Goal: Information Seeking & Learning: Learn about a topic

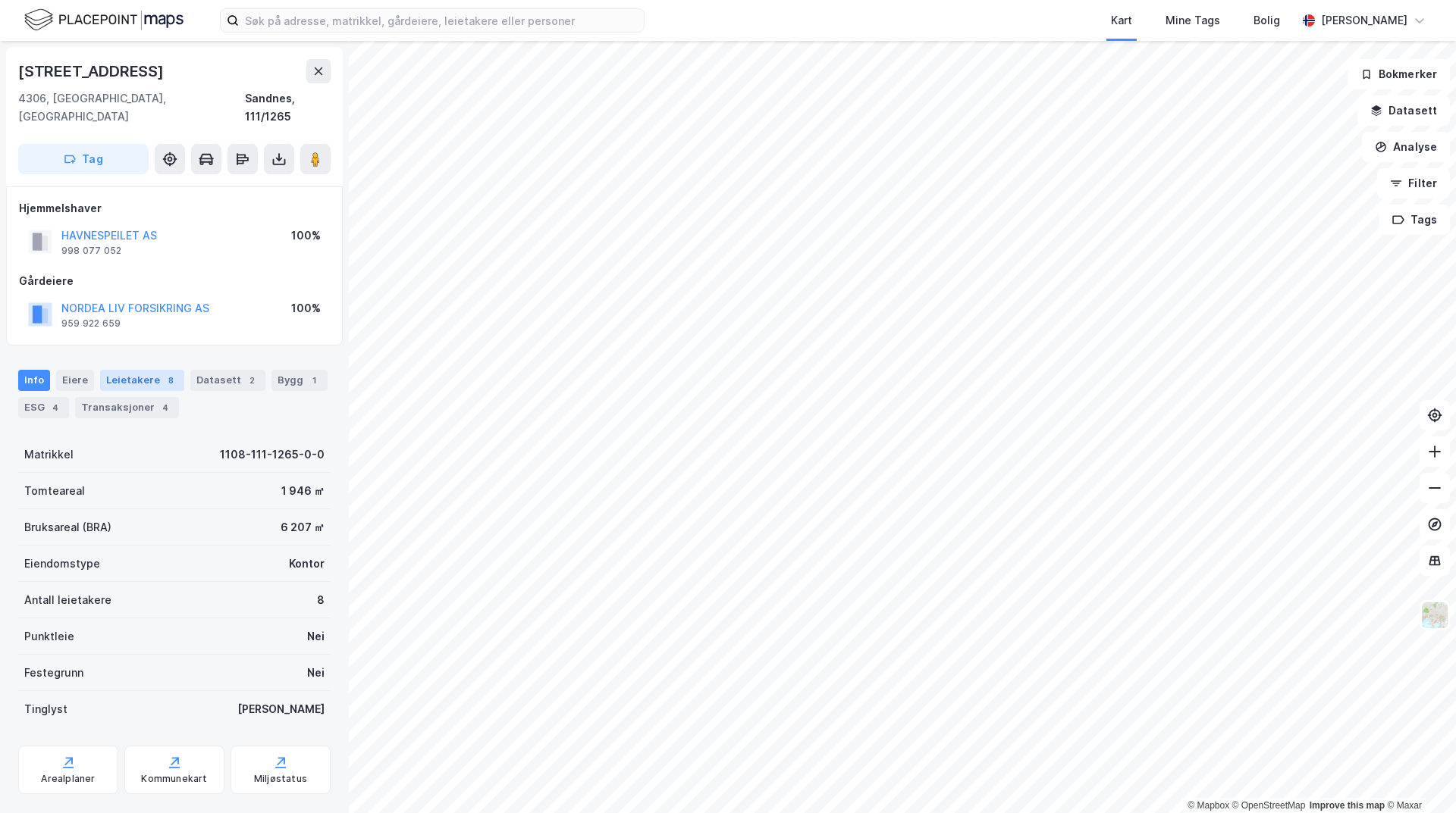
click at [136, 370] on div "Leietakere 8" at bounding box center [142, 380] width 84 height 21
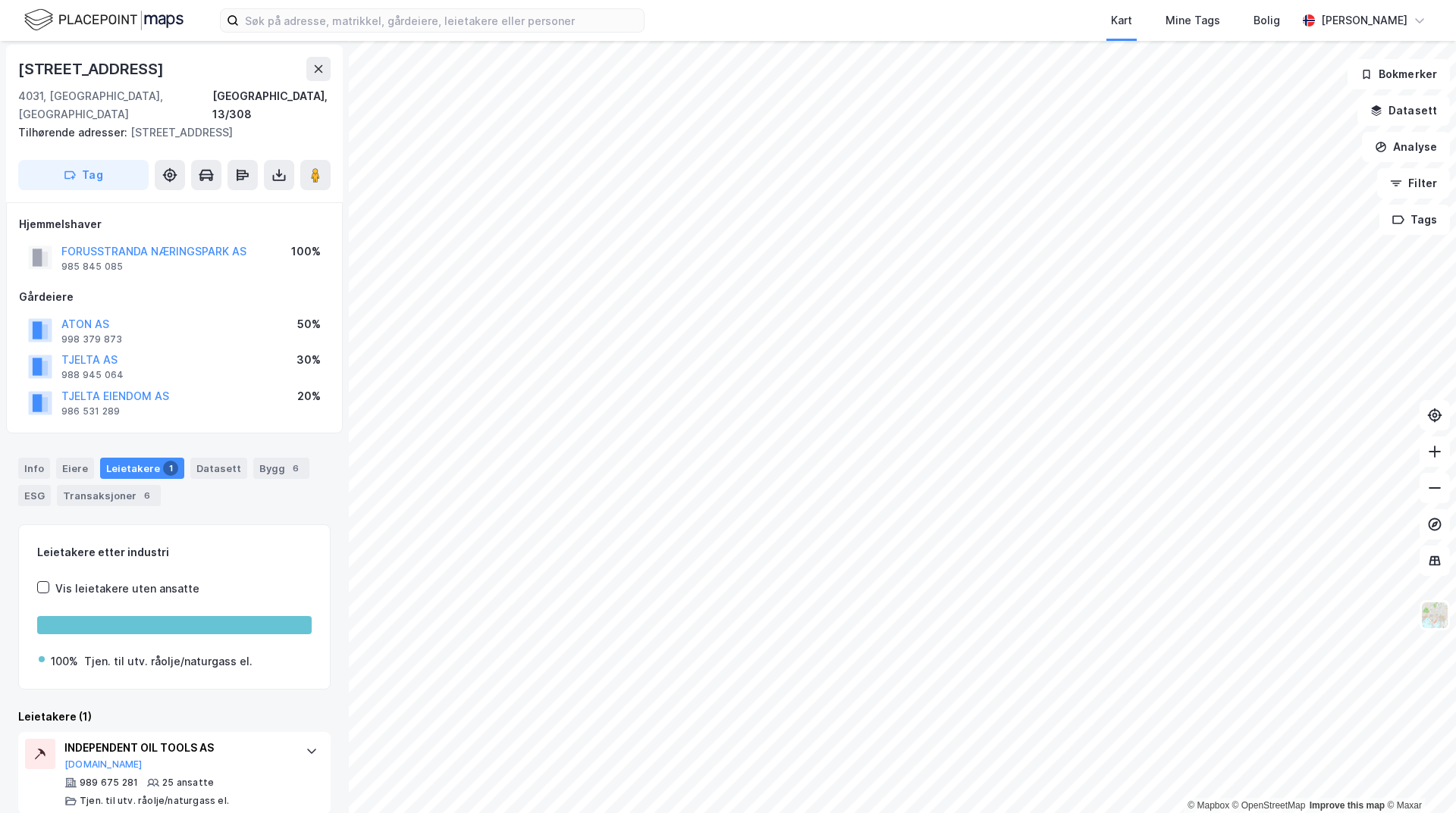
scroll to position [3, 0]
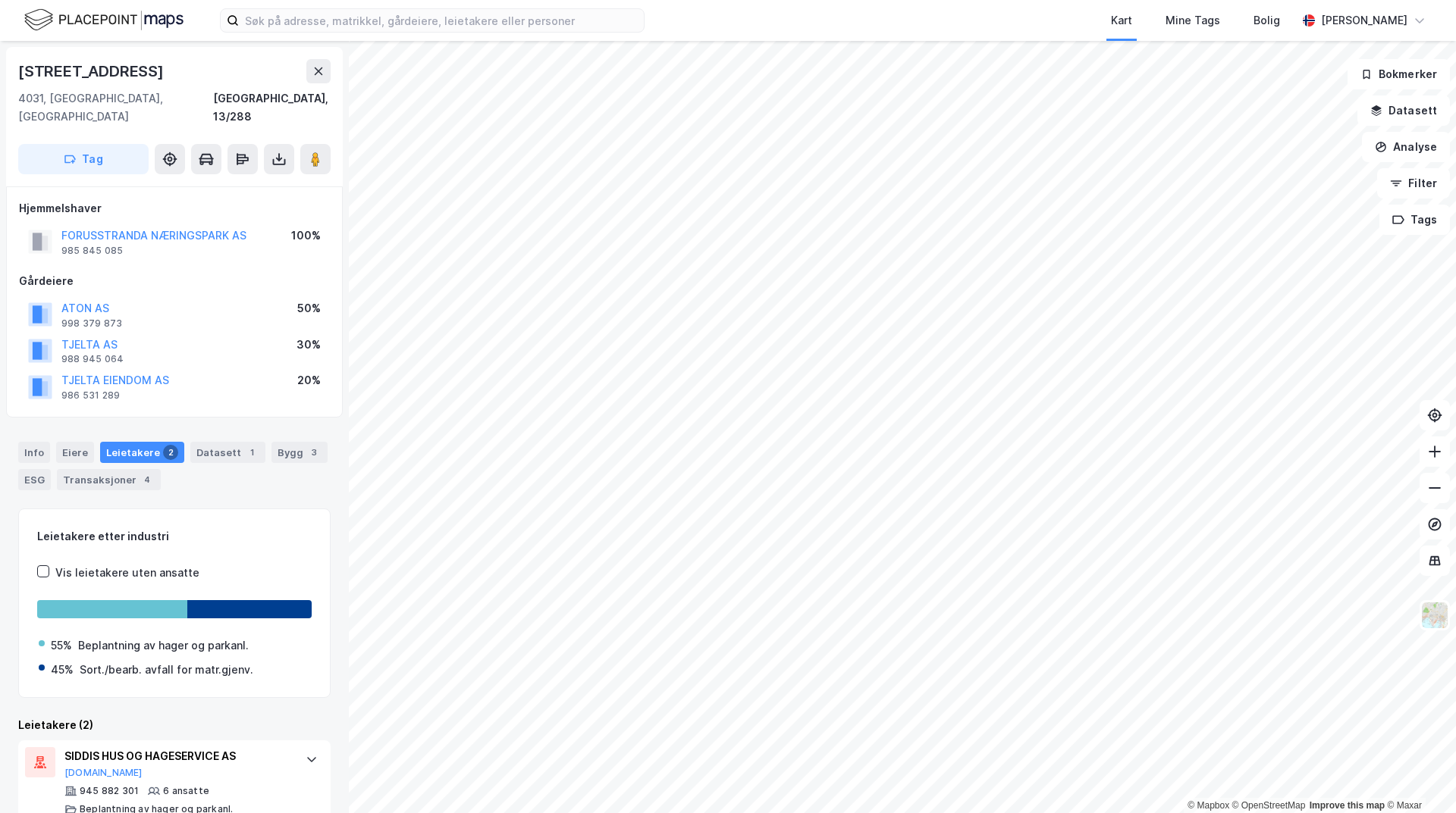
scroll to position [91, 0]
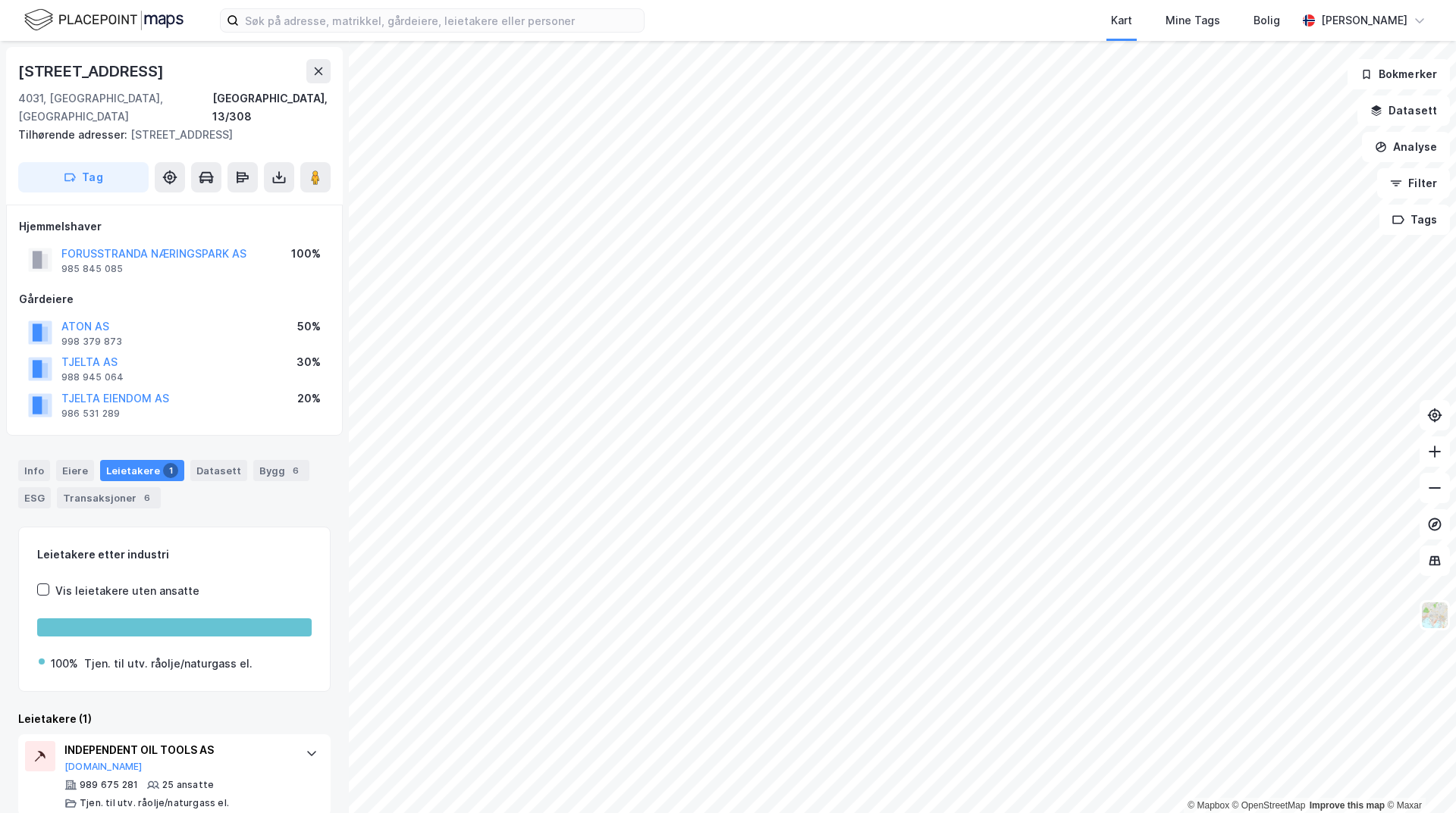
scroll to position [3, 0]
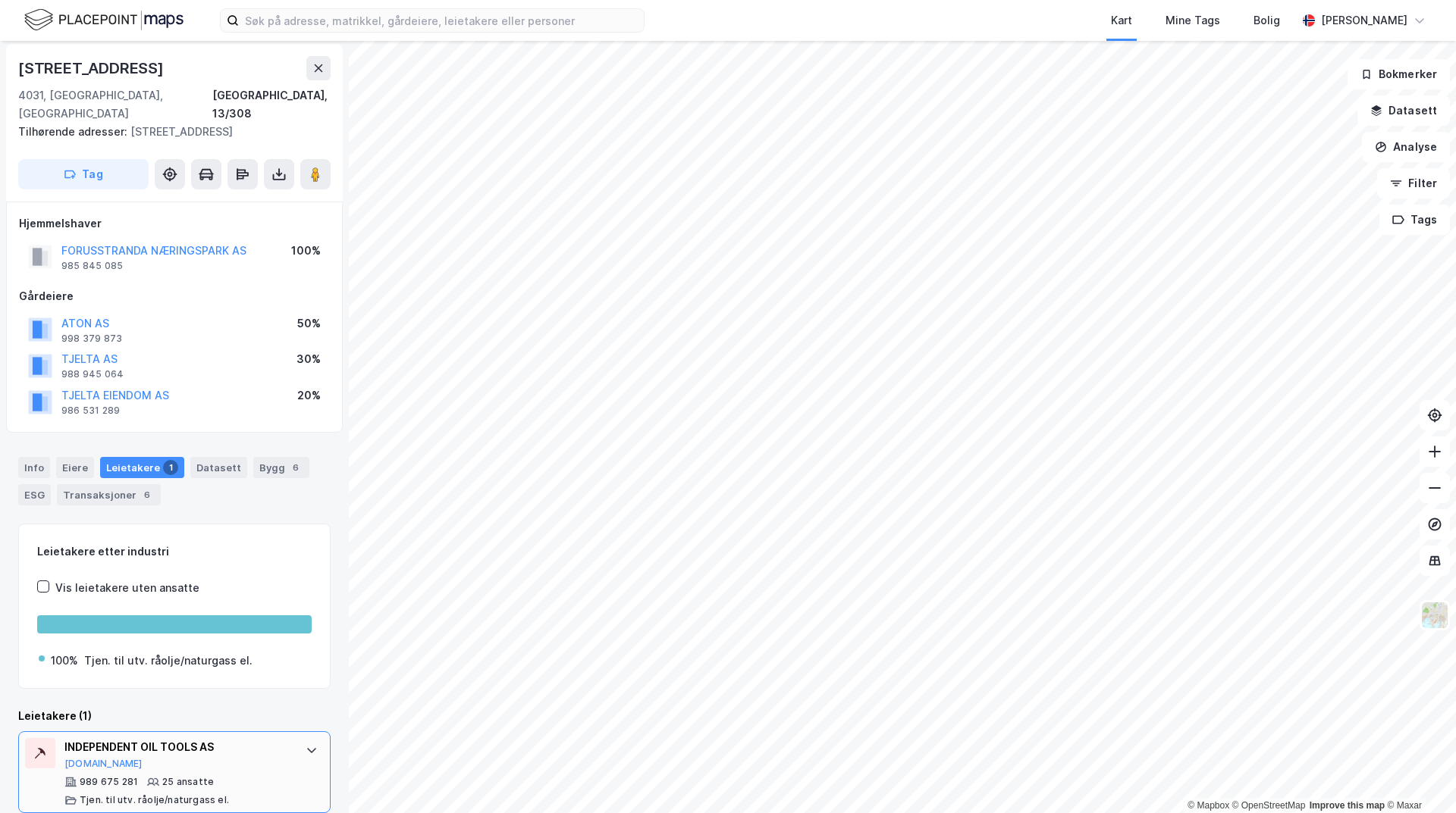
click at [191, 738] on div "INDEPENDENT OIL TOOLS AS" at bounding box center [177, 748] width 226 height 19
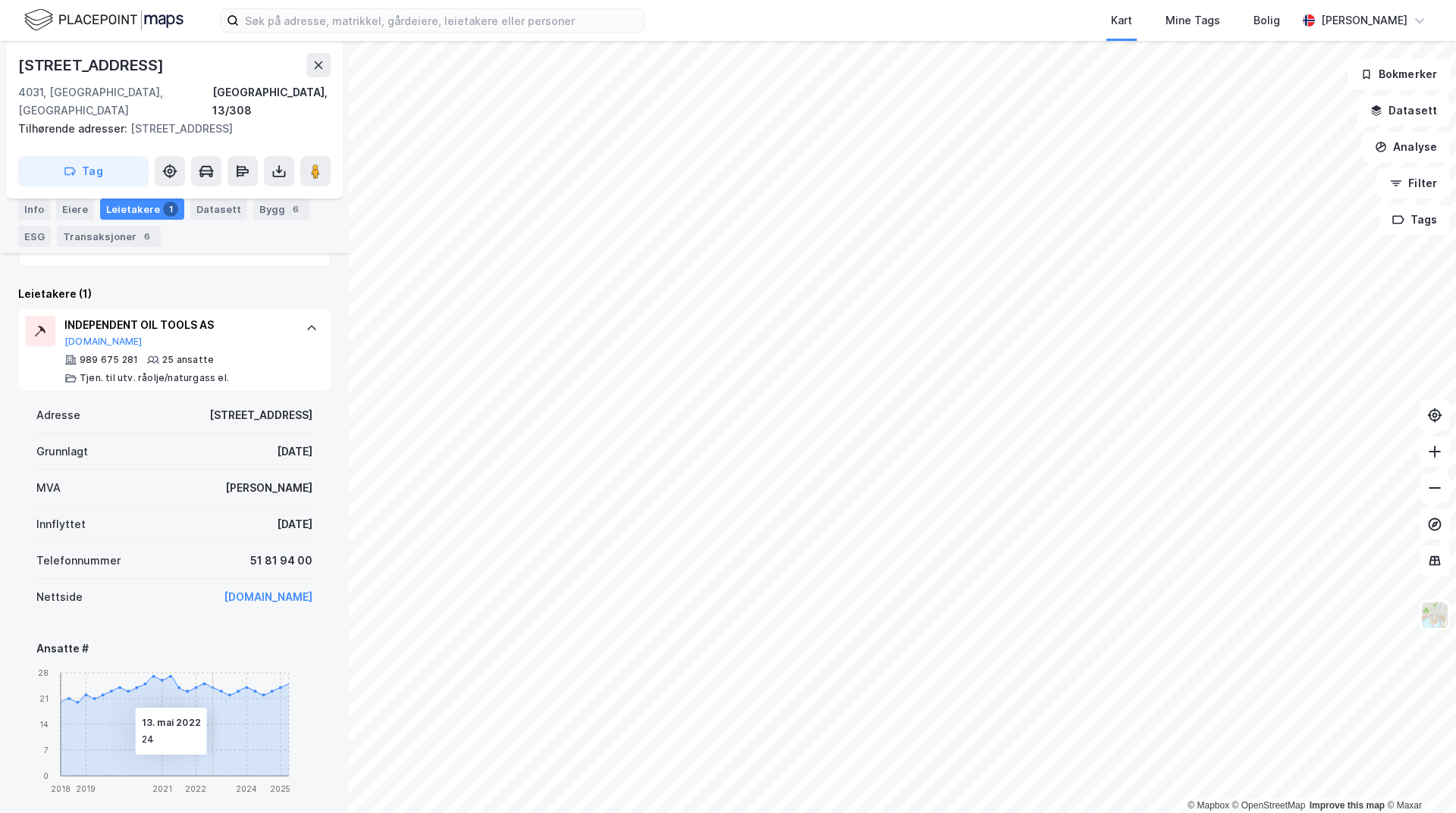
scroll to position [458, 0]
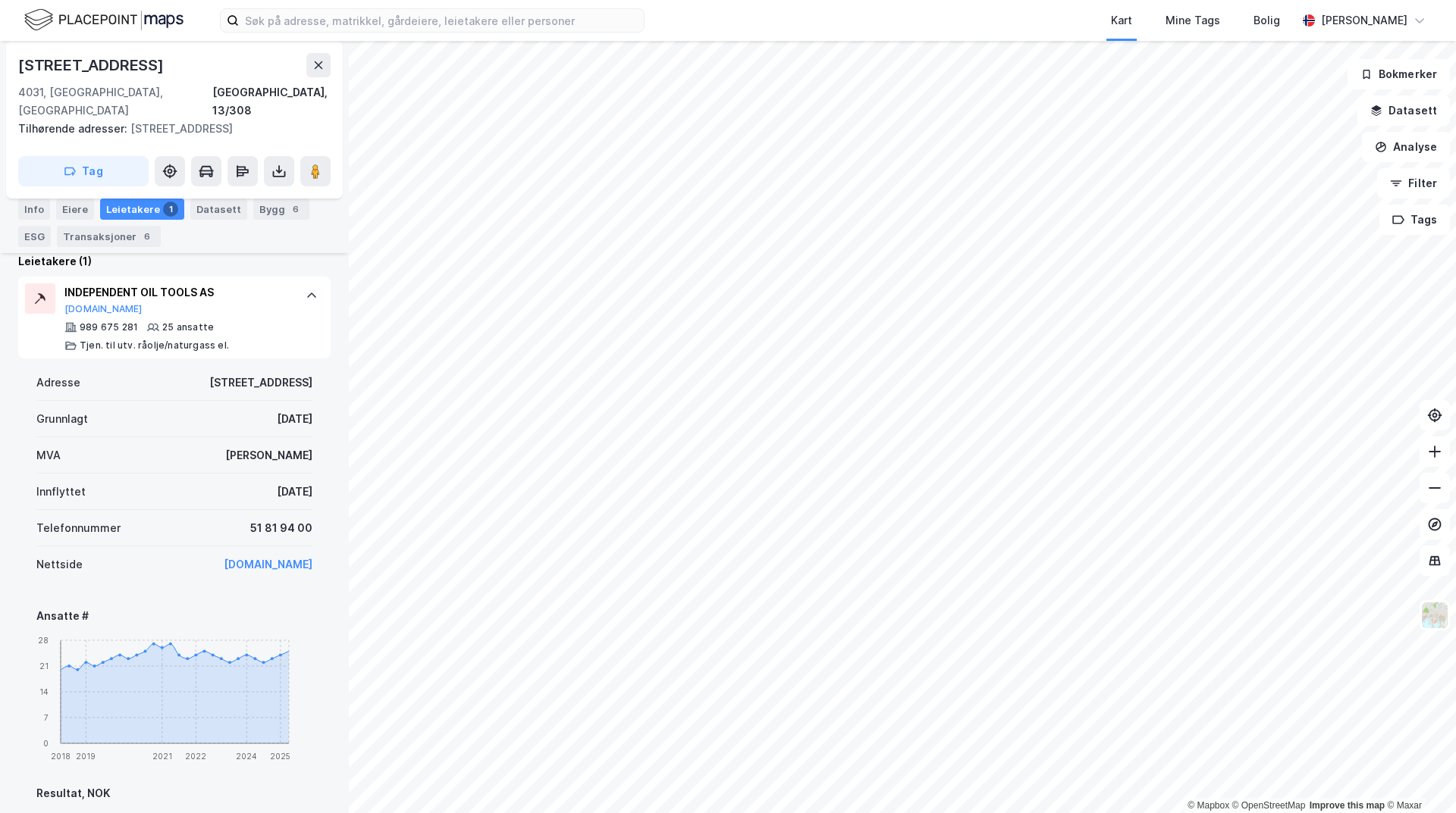
drag, startPoint x: 251, startPoint y: 545, endPoint x: 229, endPoint y: 547, distance: 22.1
click at [229, 558] on link "[DOMAIN_NAME]" at bounding box center [268, 564] width 89 height 13
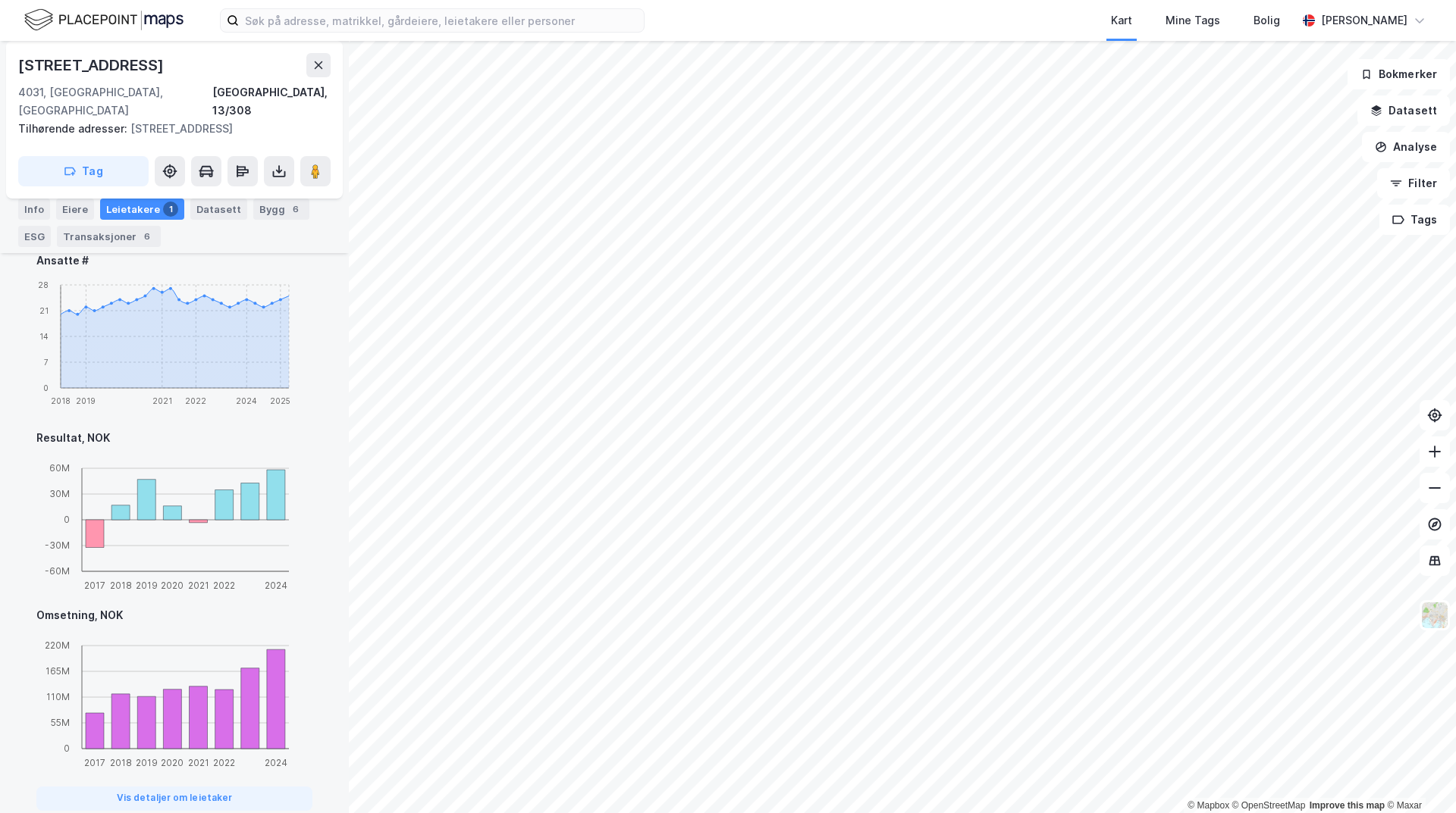
scroll to position [848, 0]
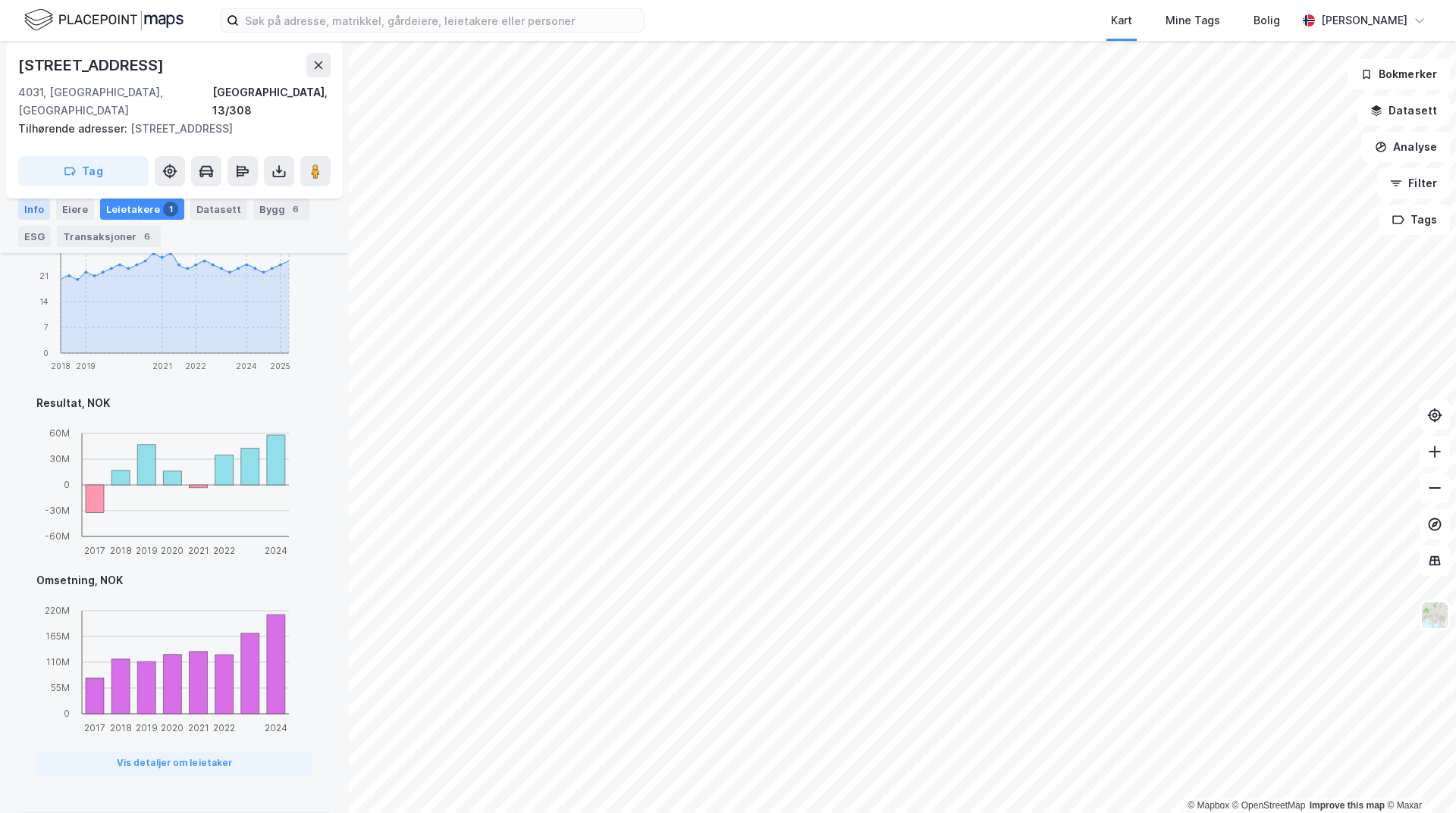
click at [43, 209] on div "Info" at bounding box center [35, 209] width 32 height 21
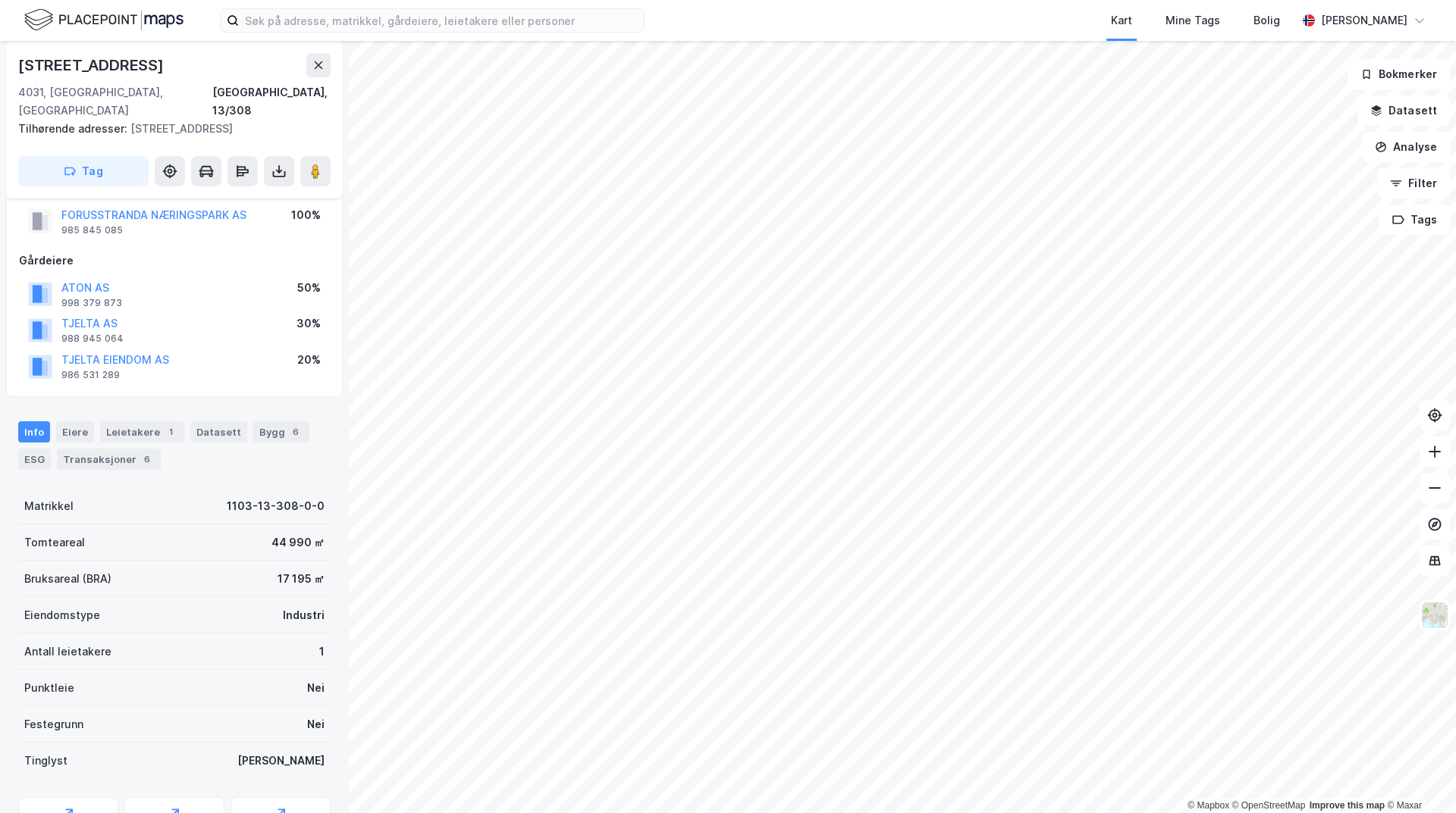
scroll to position [103, 0]
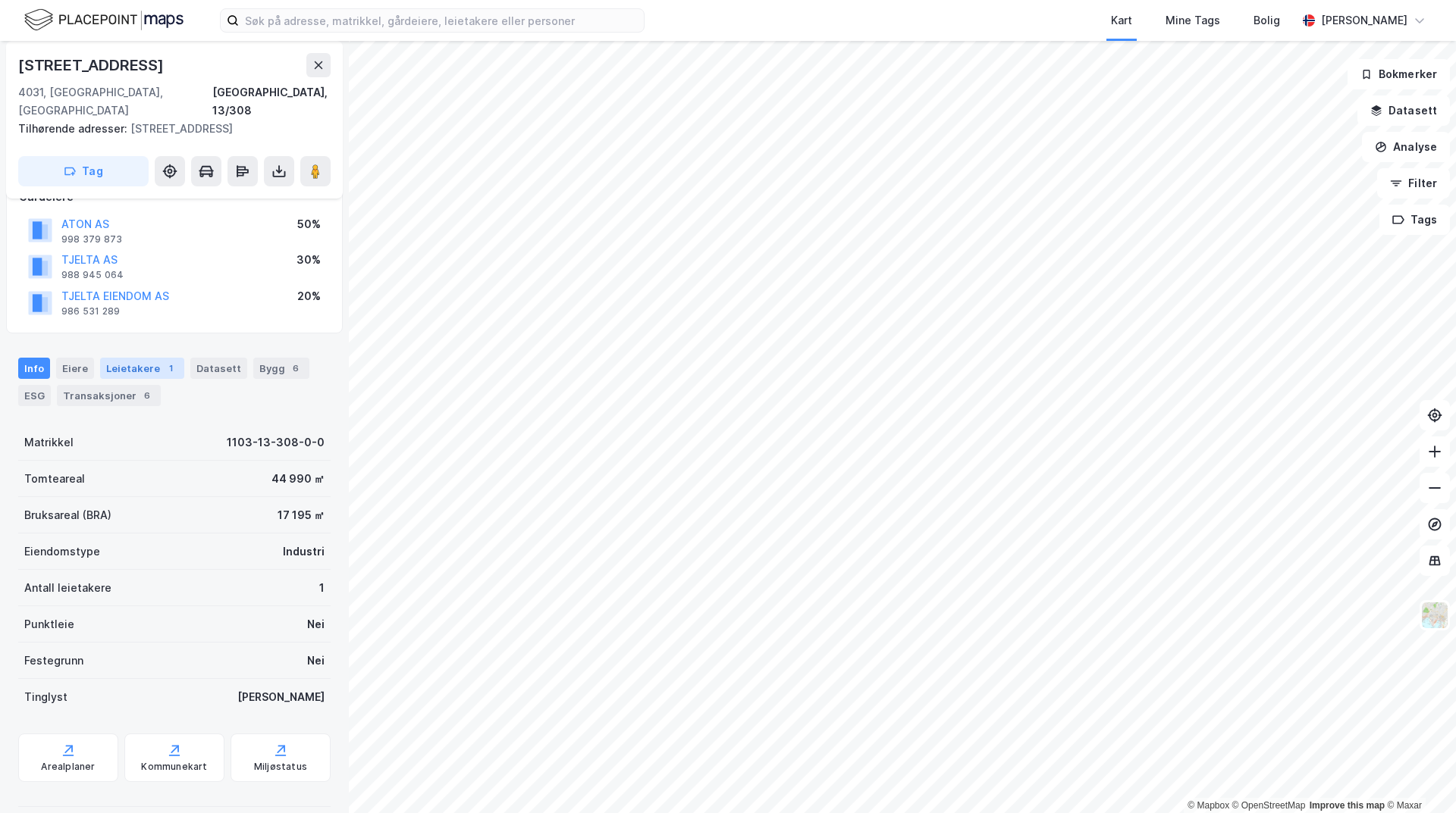
click at [136, 358] on div "Leietakere 1" at bounding box center [142, 368] width 84 height 21
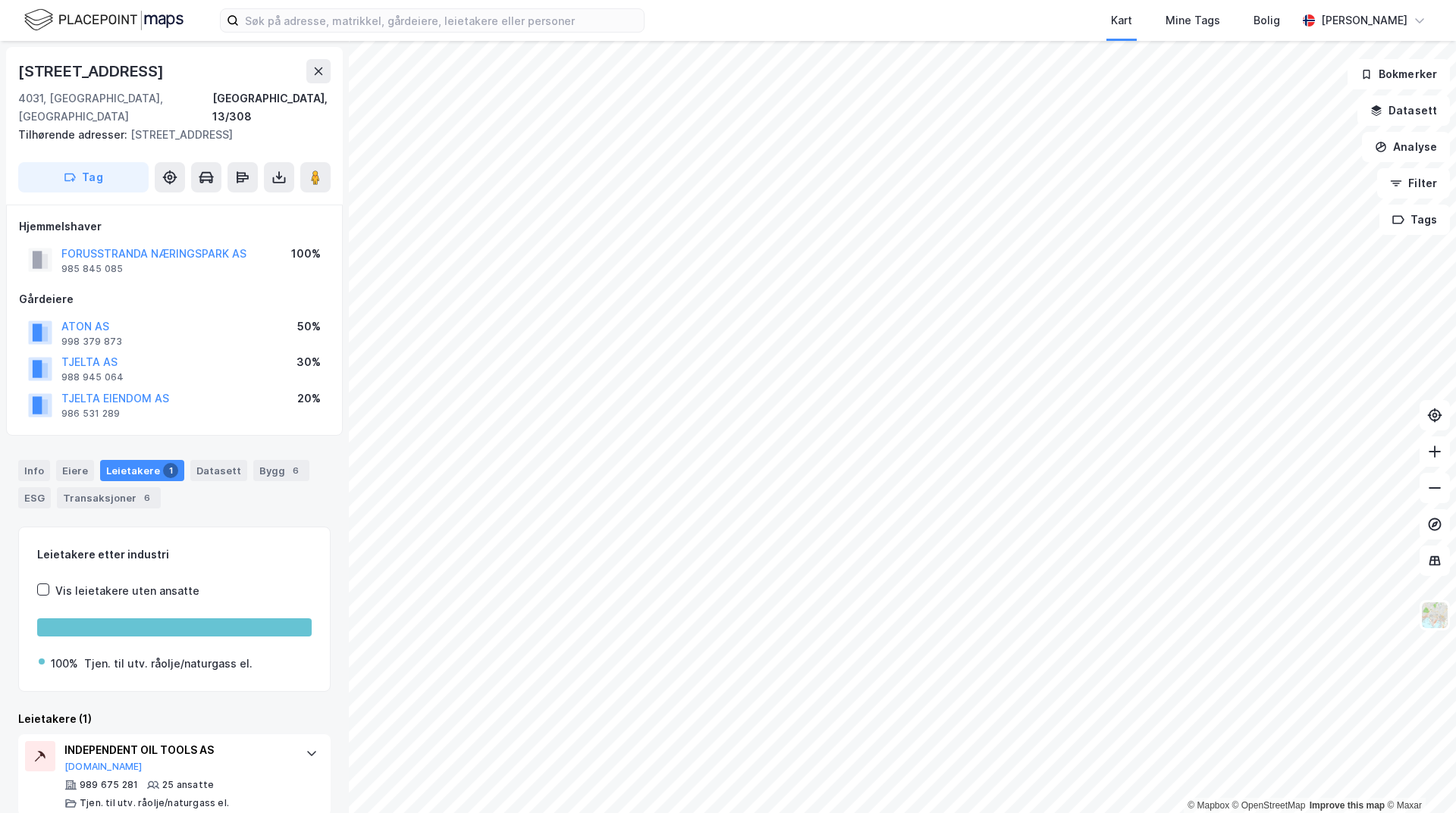
scroll to position [3, 0]
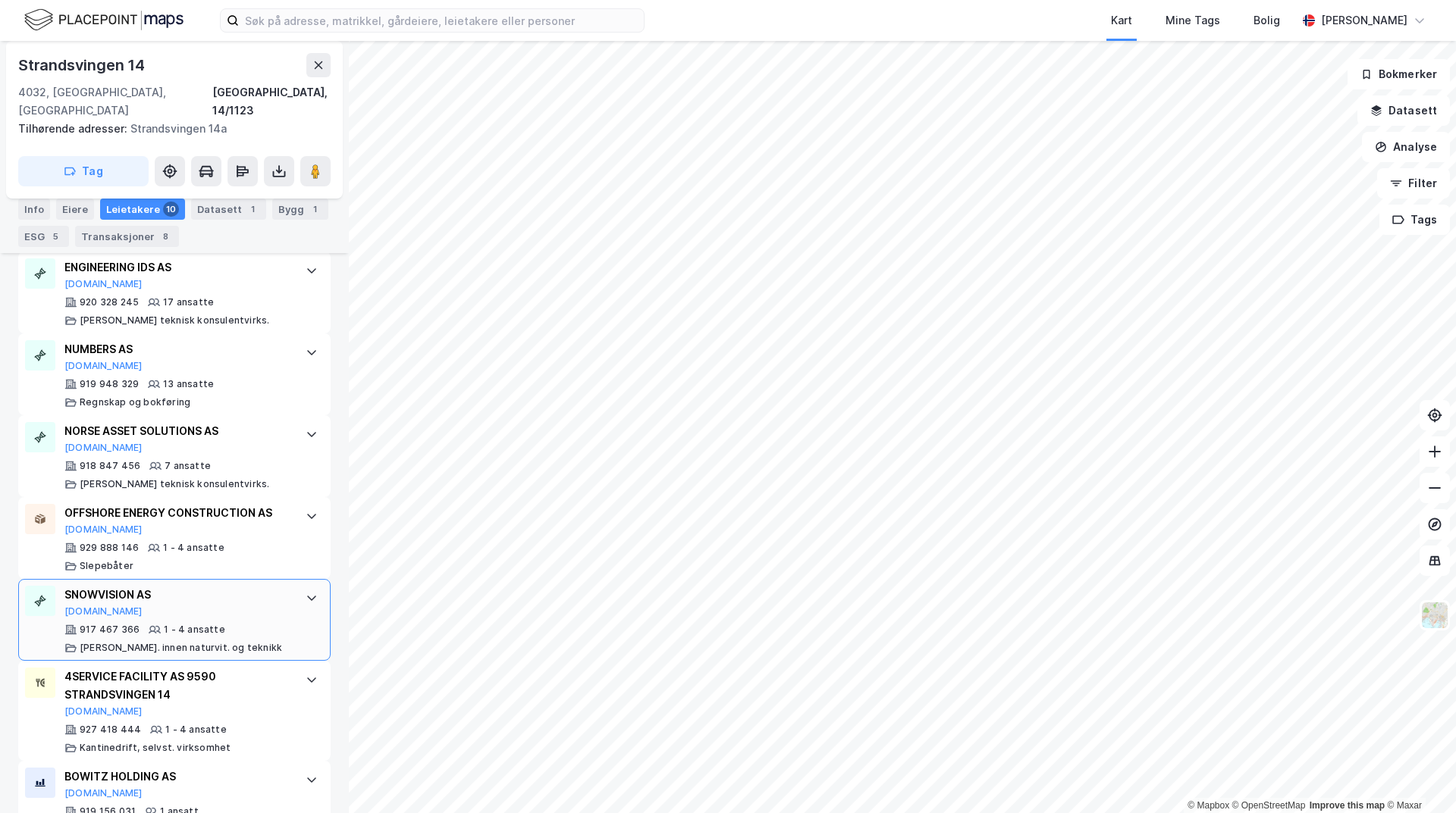
scroll to position [867, 0]
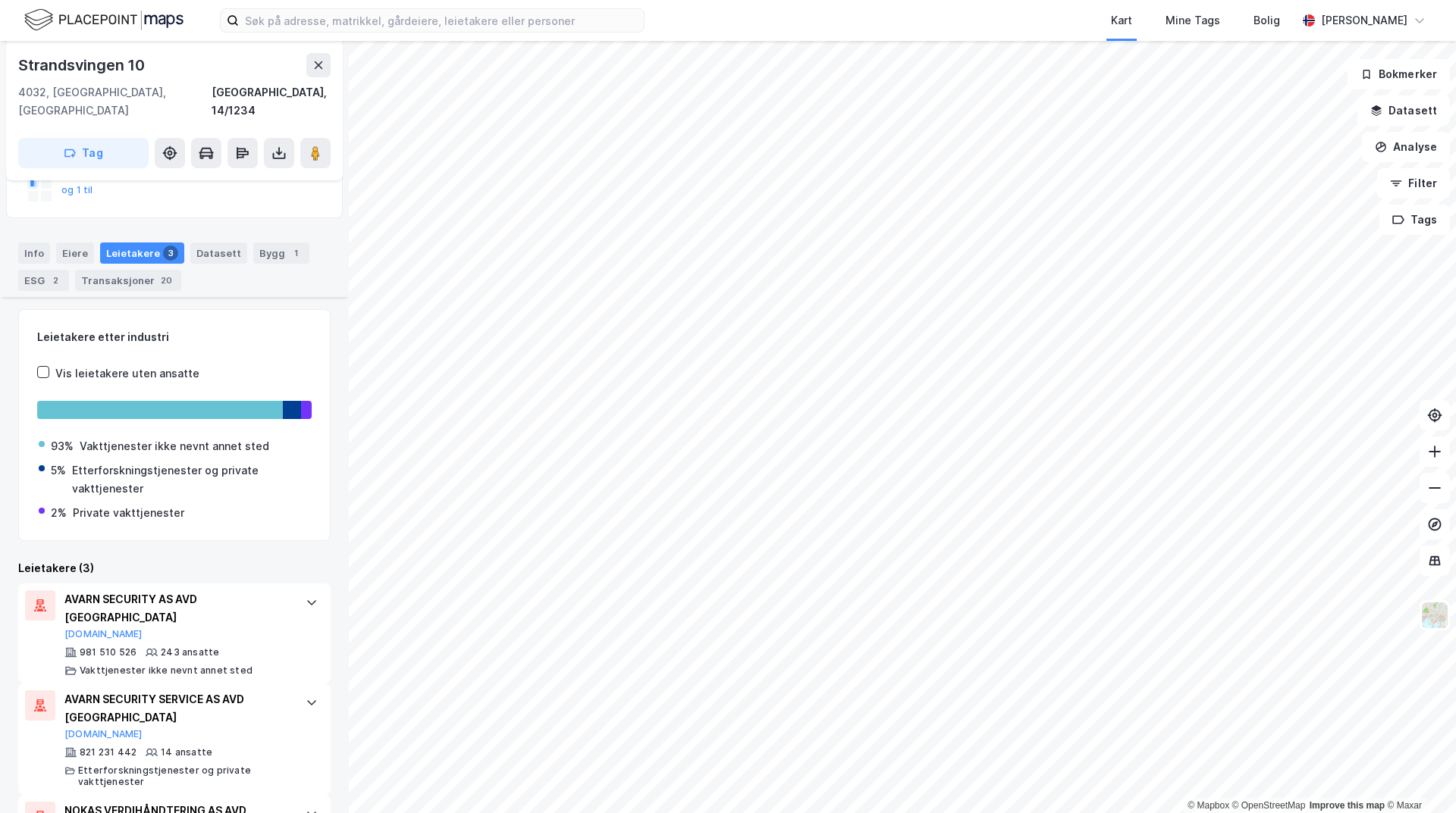
scroll to position [294, 0]
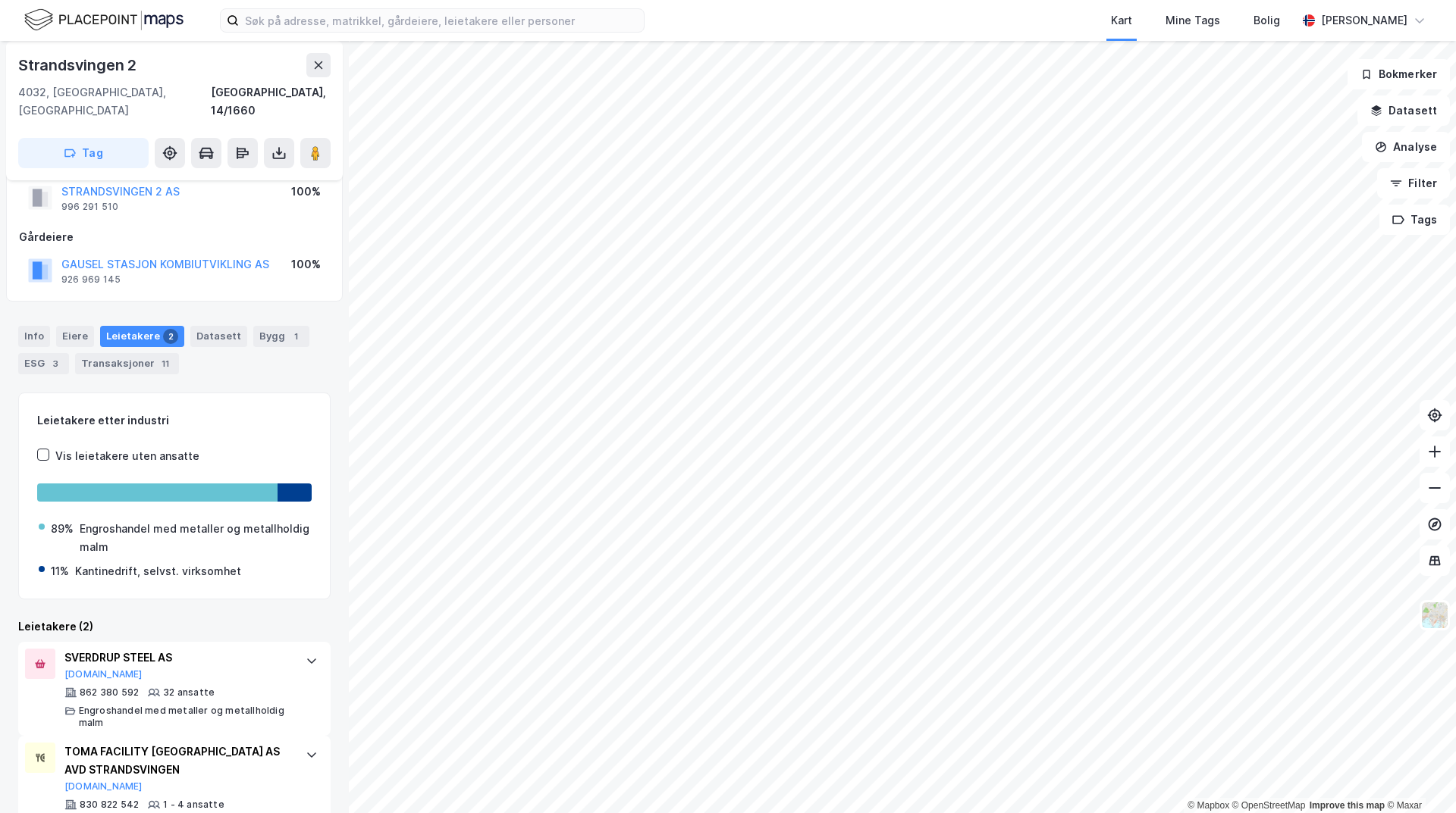
scroll to position [67, 0]
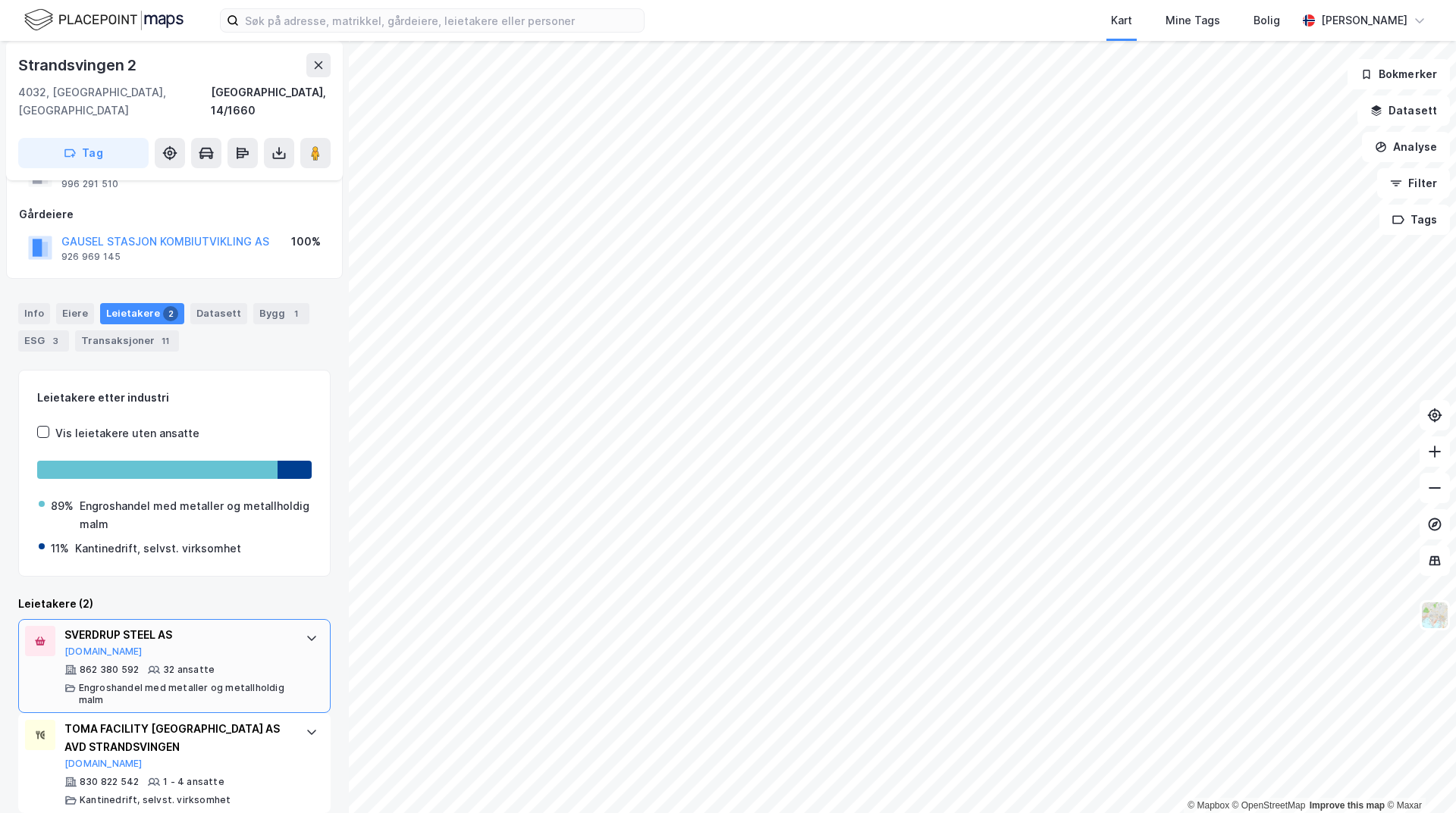
click at [136, 627] on div "SVERDRUP STEEL AS" at bounding box center [177, 636] width 226 height 19
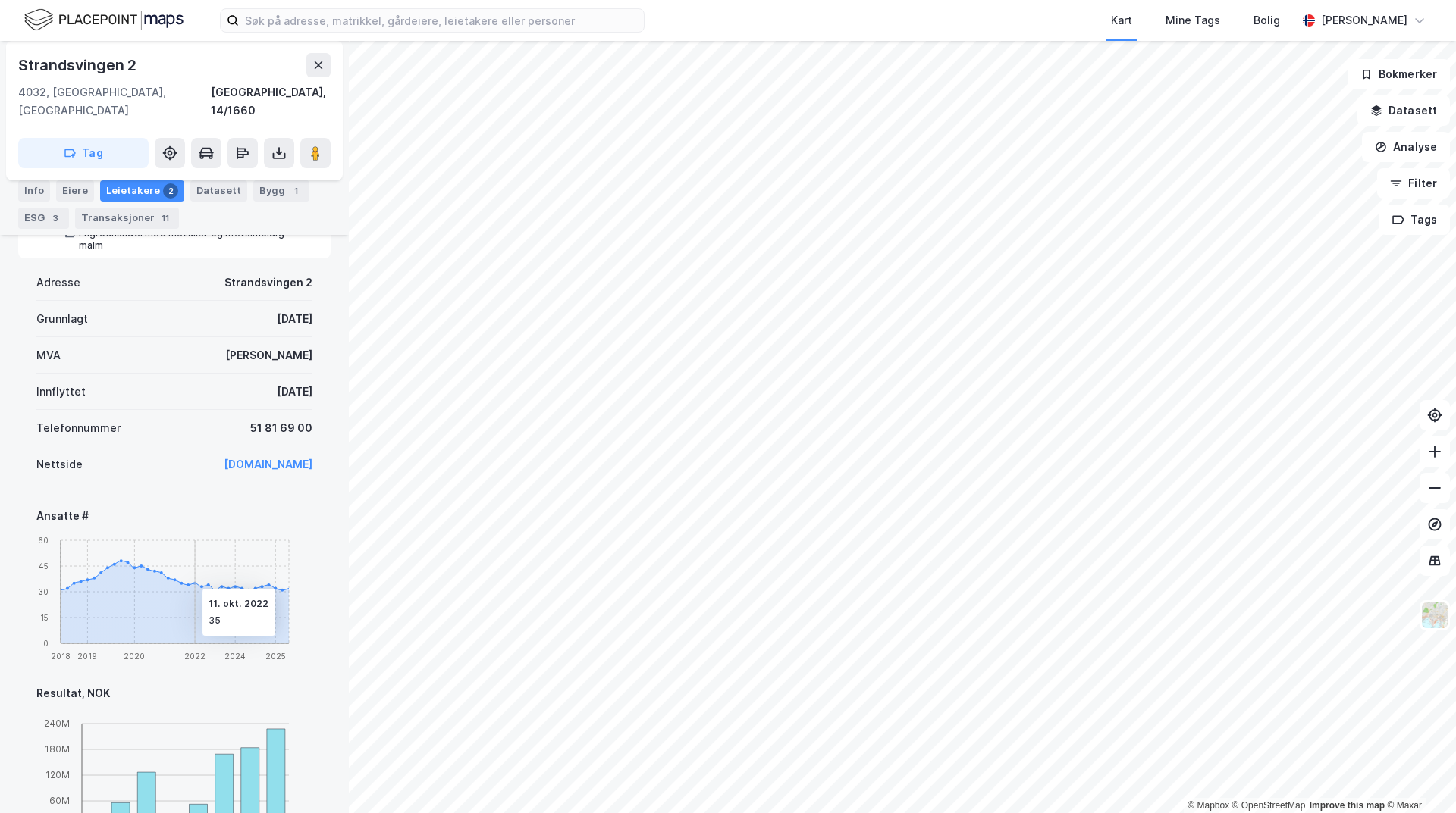
scroll to position [370, 0]
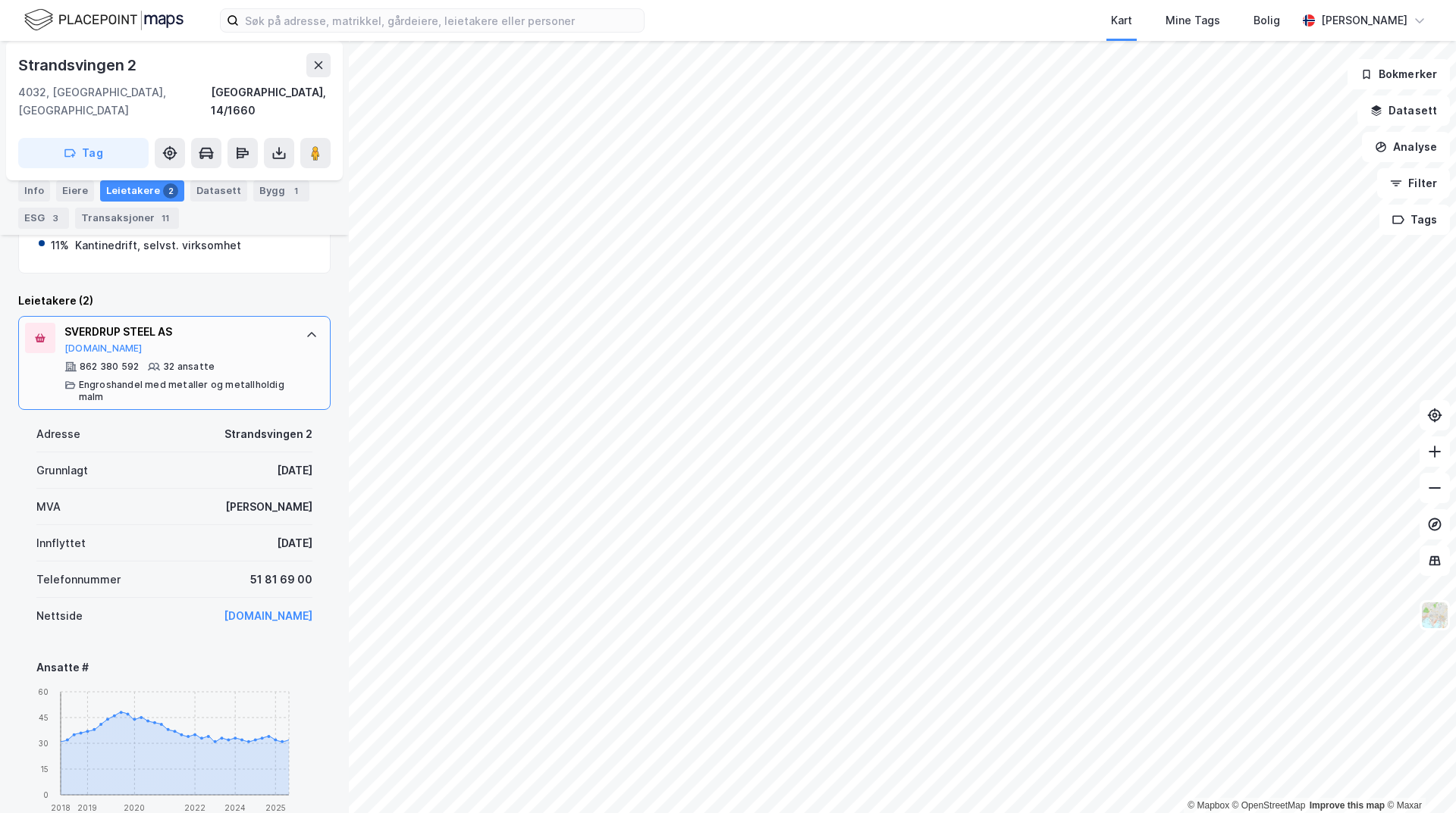
click at [178, 323] on div "SVERDRUP STEEL AS" at bounding box center [177, 332] width 226 height 19
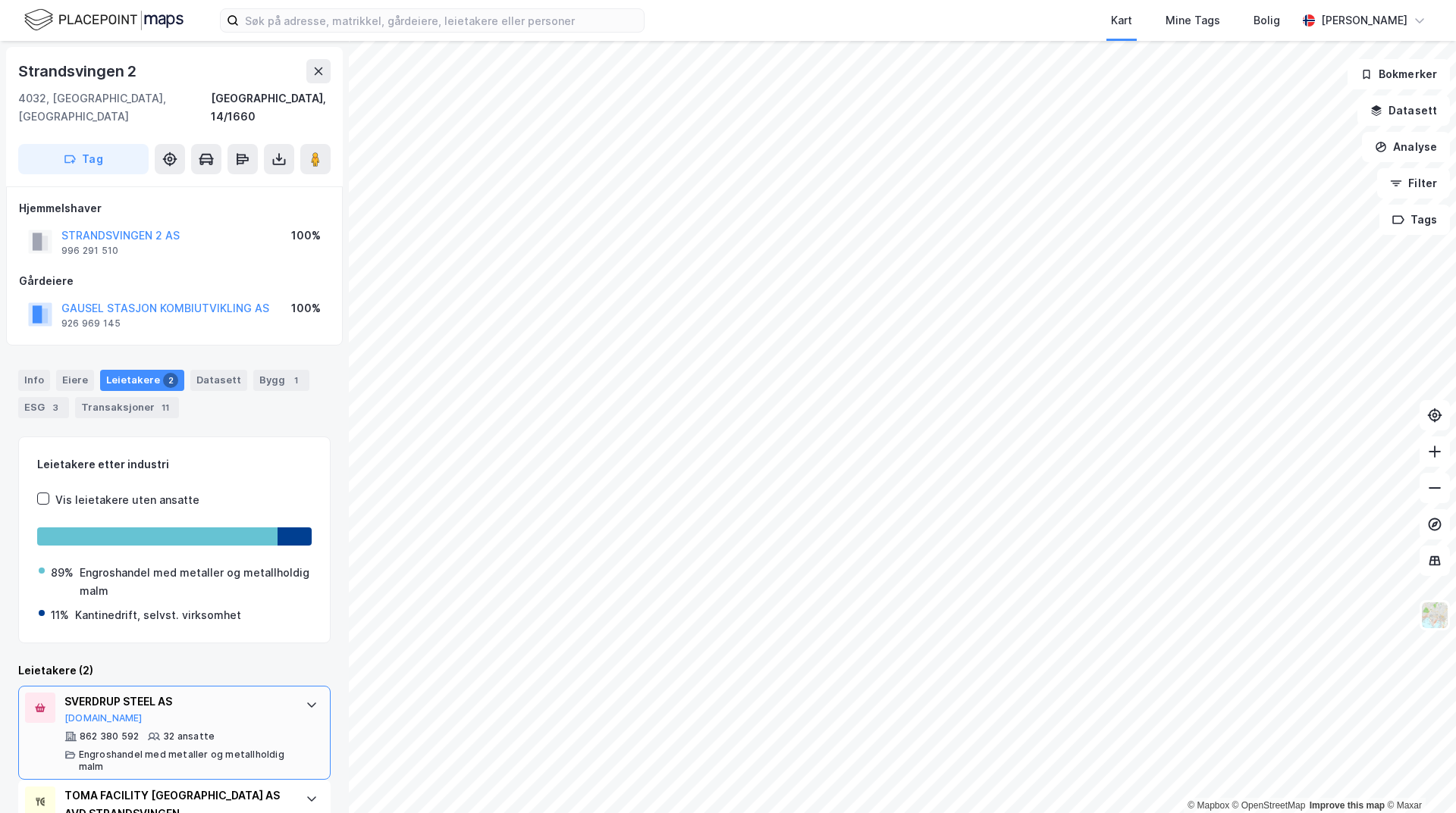
click at [188, 693] on div "SVERDRUP STEEL AS" at bounding box center [177, 702] width 226 height 19
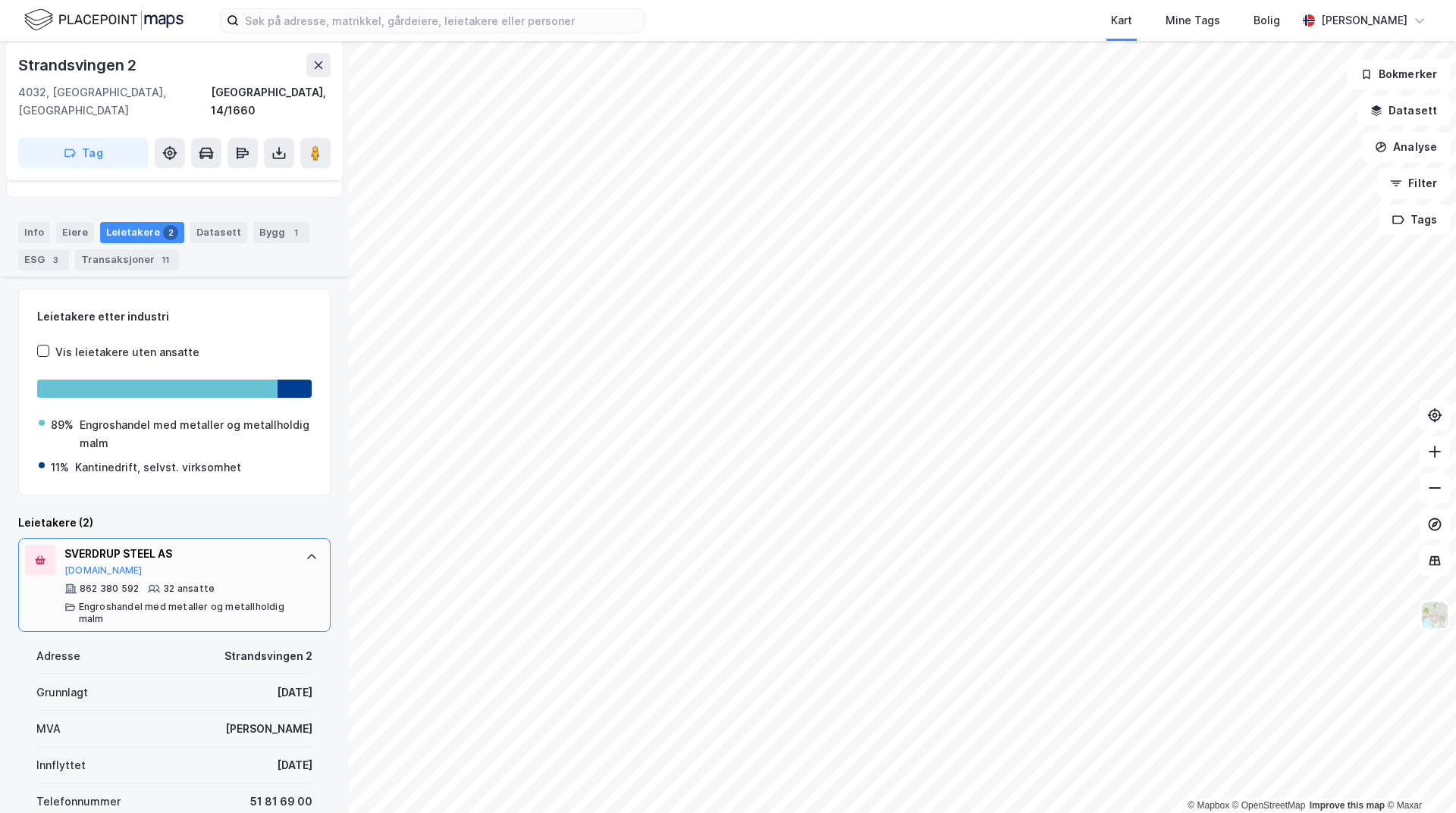
scroll to position [227, 0]
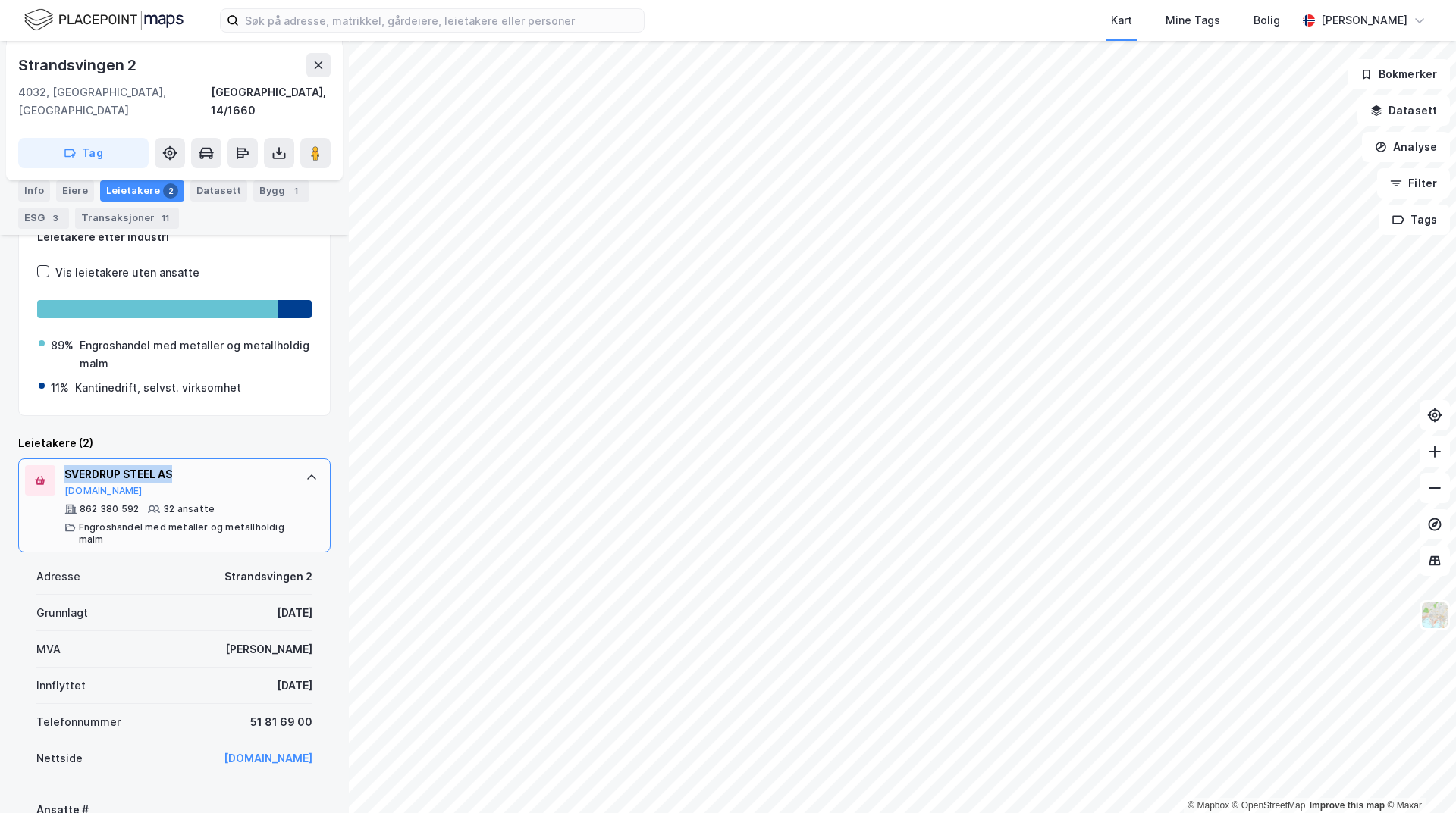
drag, startPoint x: 173, startPoint y: 457, endPoint x: 57, endPoint y: 450, distance: 116.2
click at [57, 459] on div "SVERDRUP STEEL AS [DOMAIN_NAME] 862 380 592 32 ansatte Engroshandel med metalle…" at bounding box center [174, 505] width 312 height 94
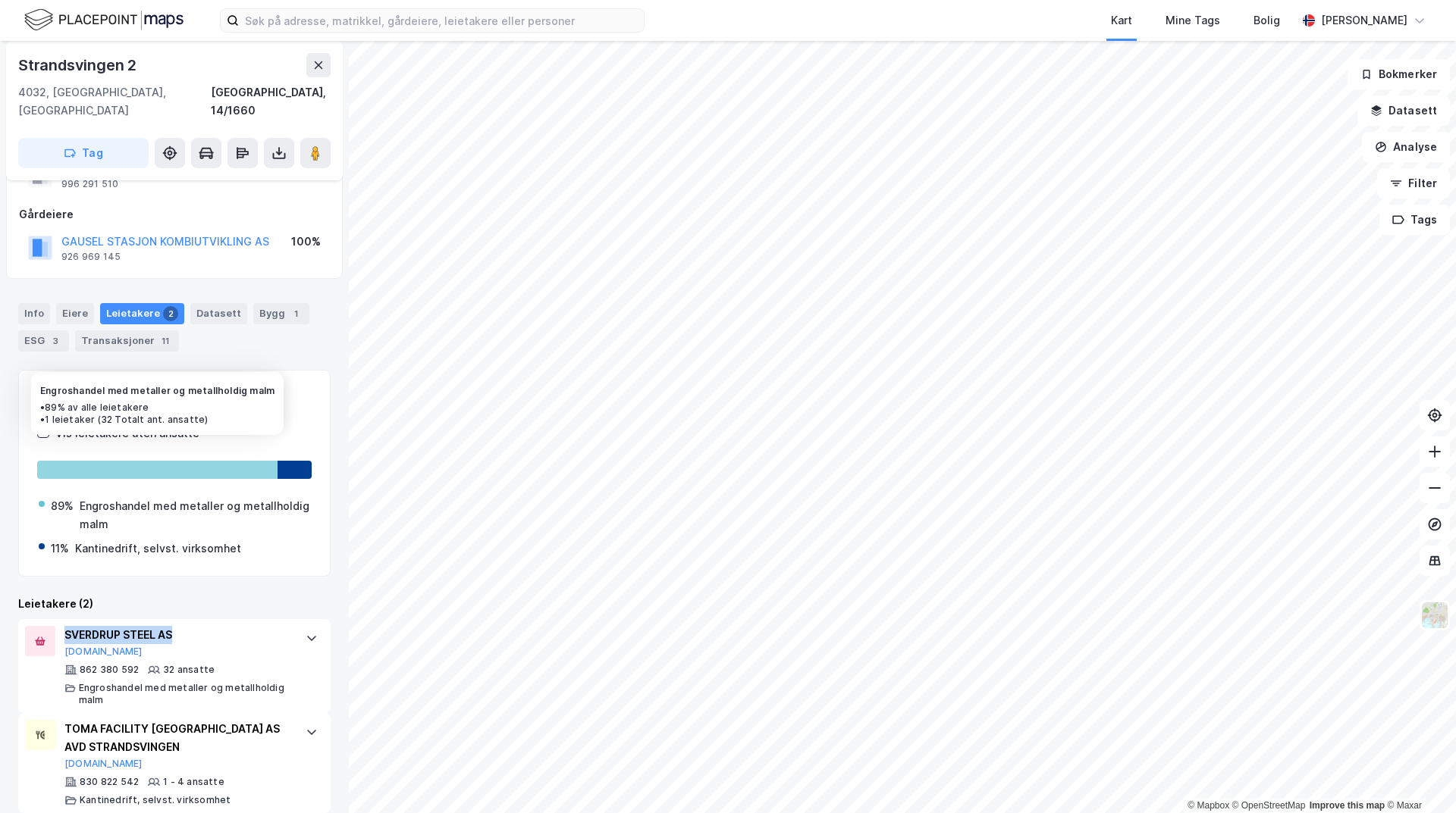
copy div "SVERDRUP STEEL AS"
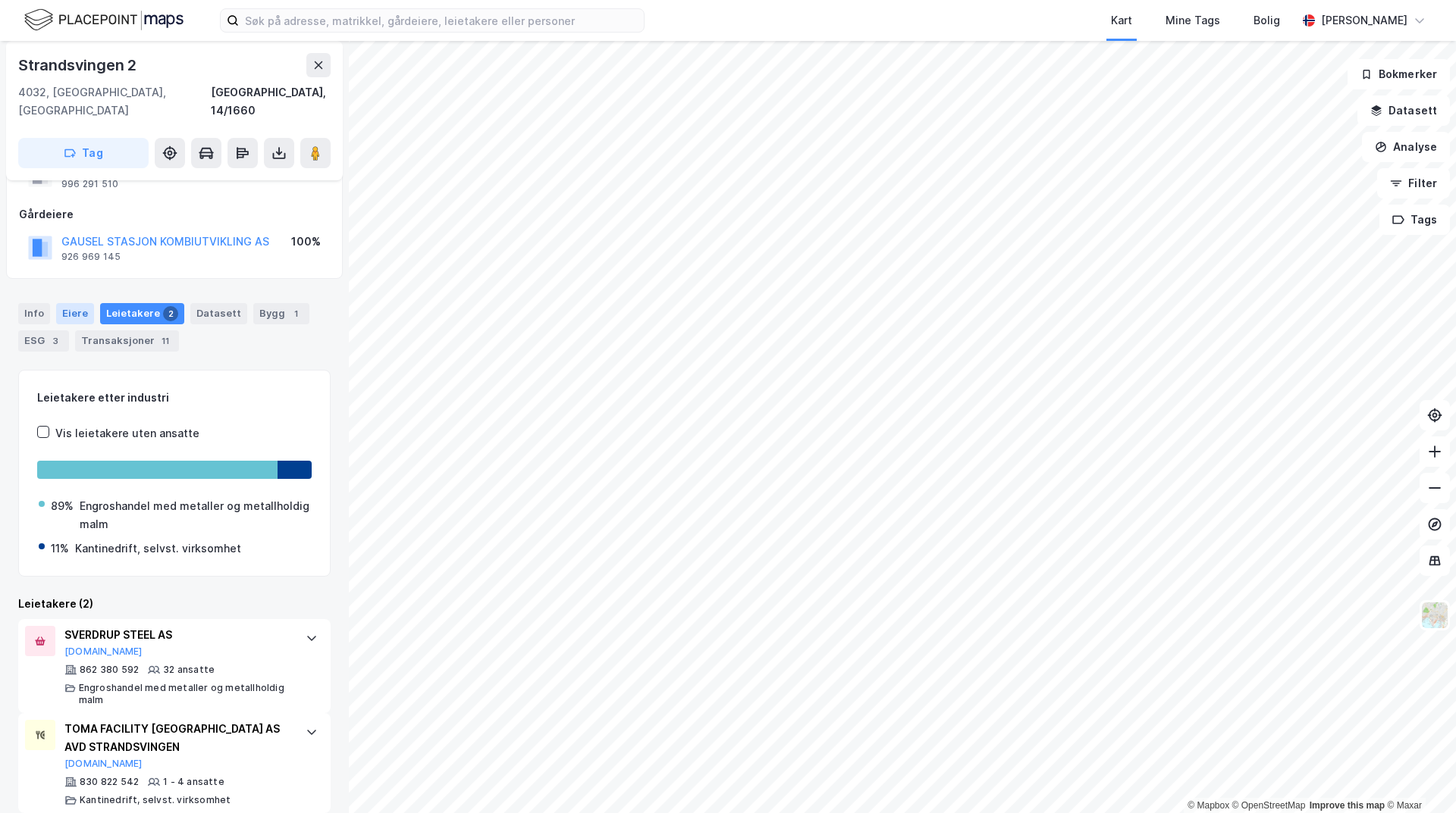
click at [73, 303] on div "Eiere" at bounding box center [75, 313] width 38 height 21
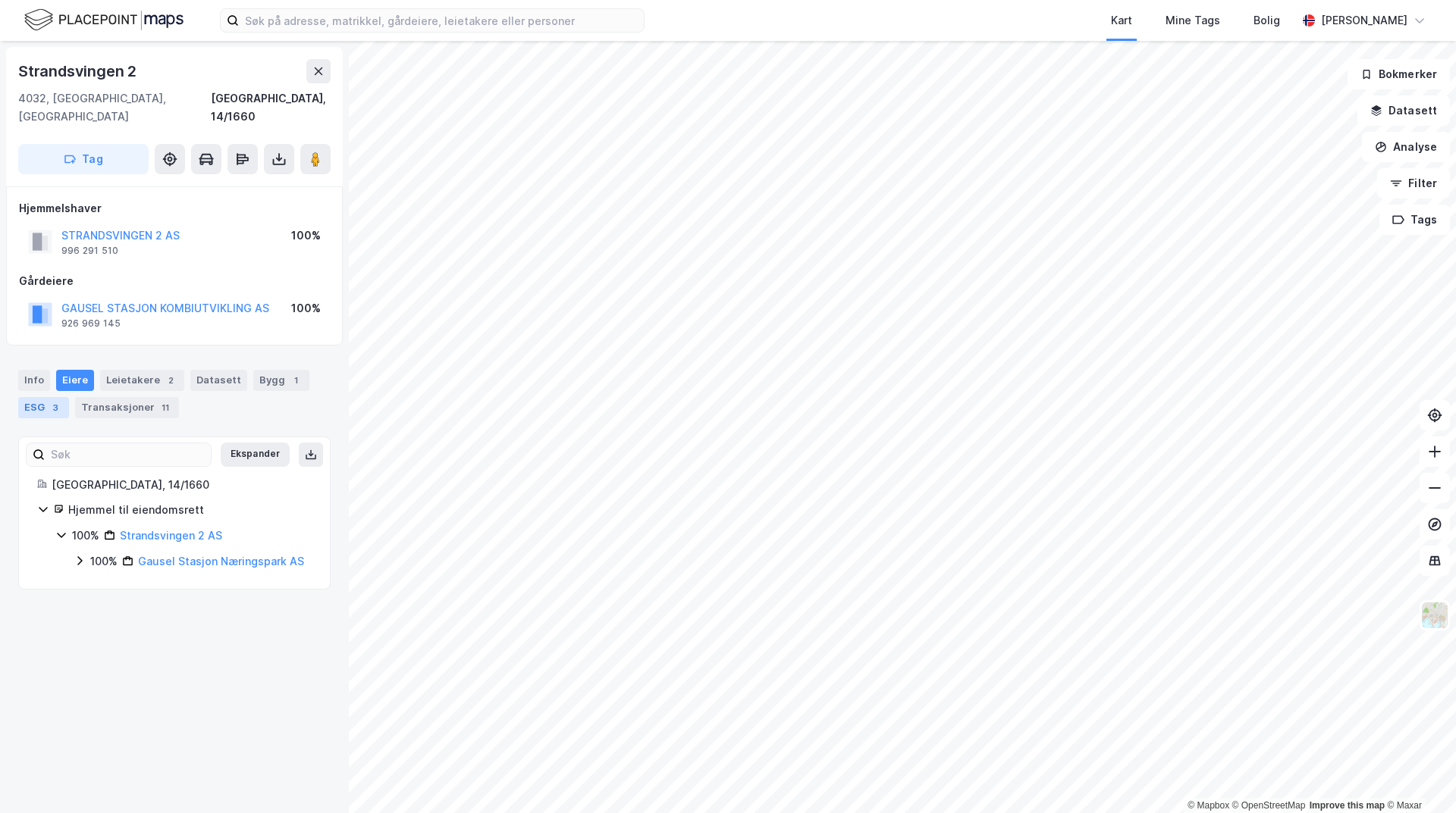
click at [43, 398] on div "ESG 3" at bounding box center [44, 407] width 50 height 21
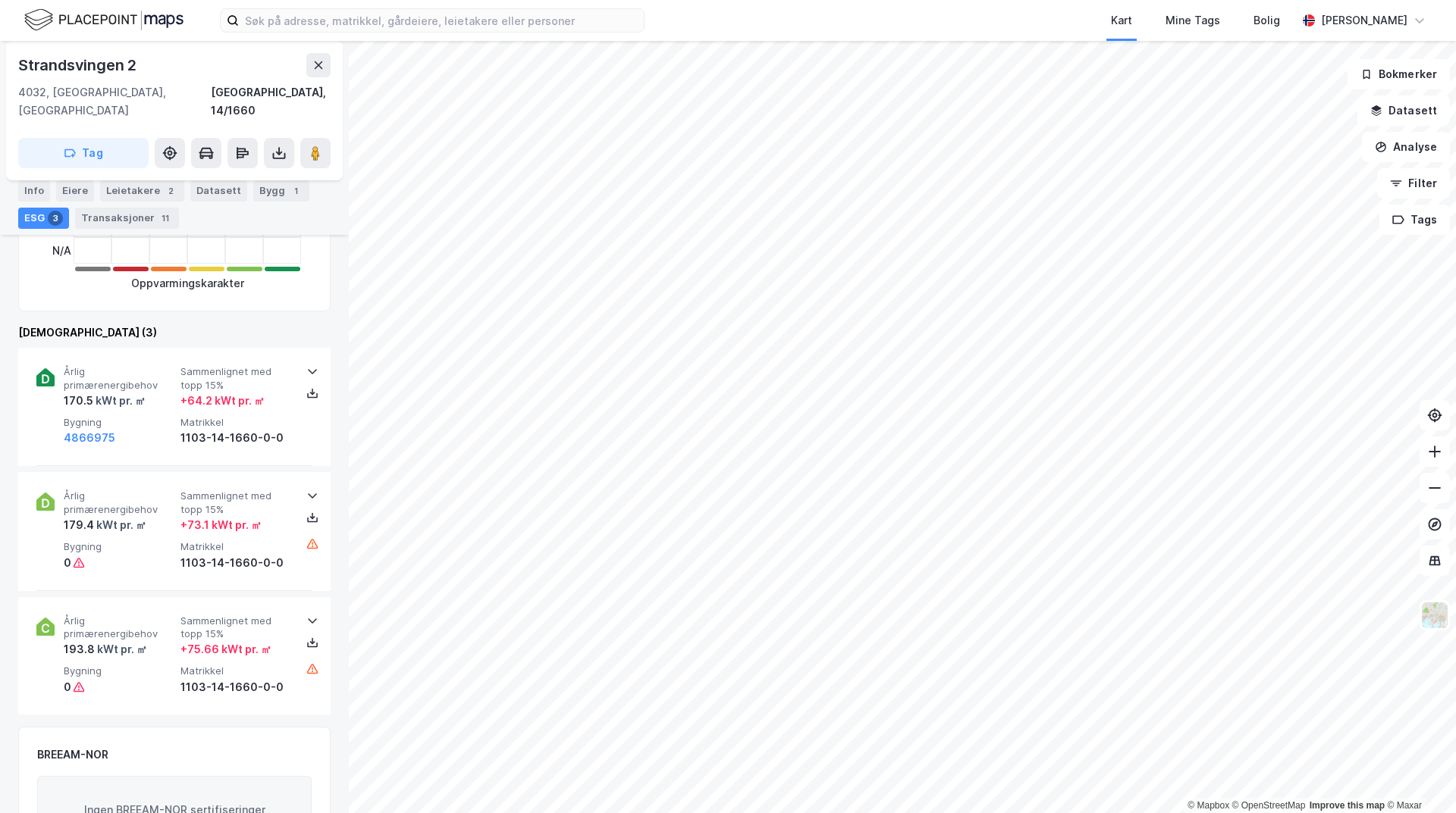
scroll to position [227, 0]
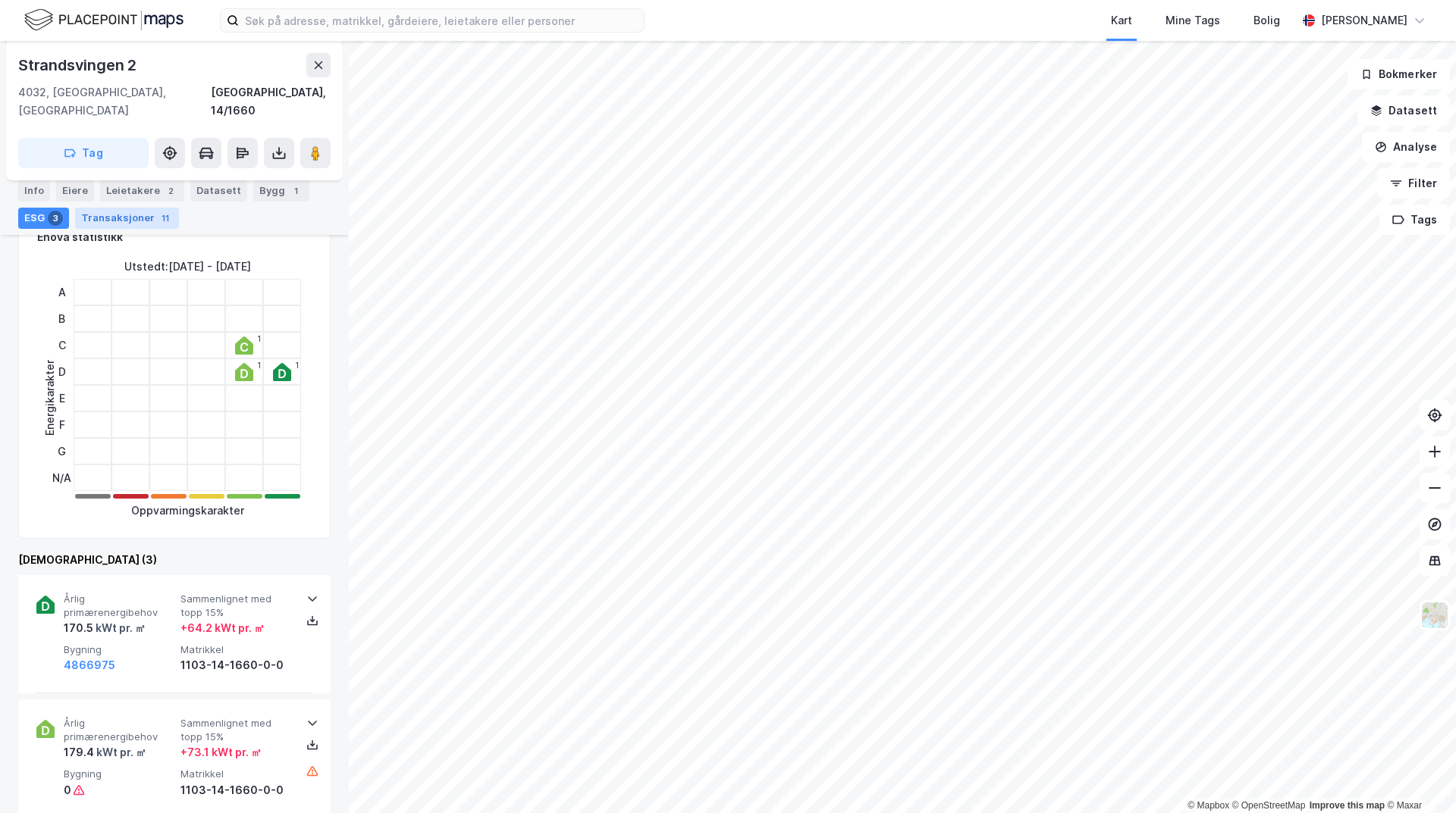
click at [129, 218] on div "Transaksjoner 11" at bounding box center [126, 218] width 104 height 21
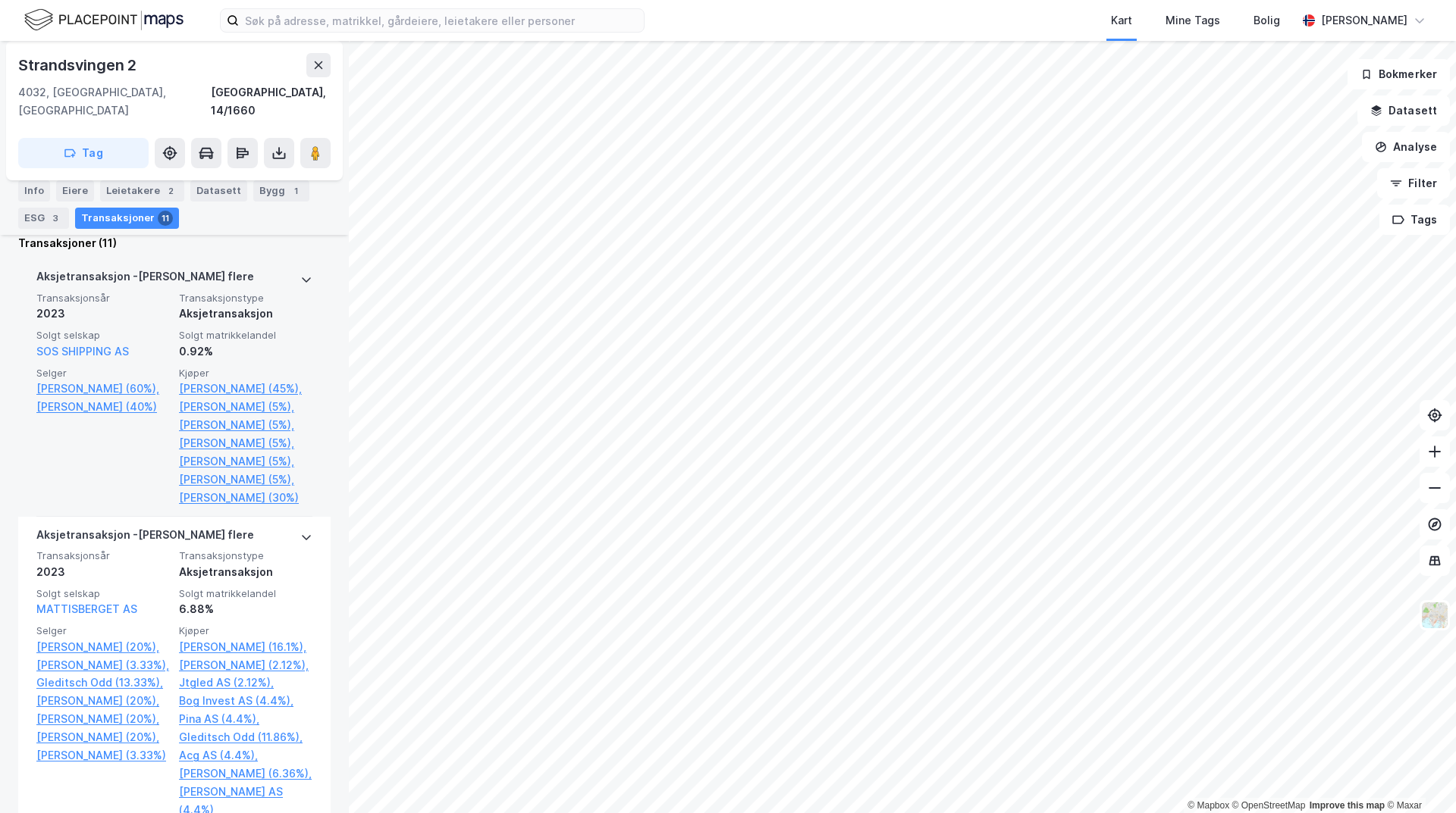
scroll to position [531, 0]
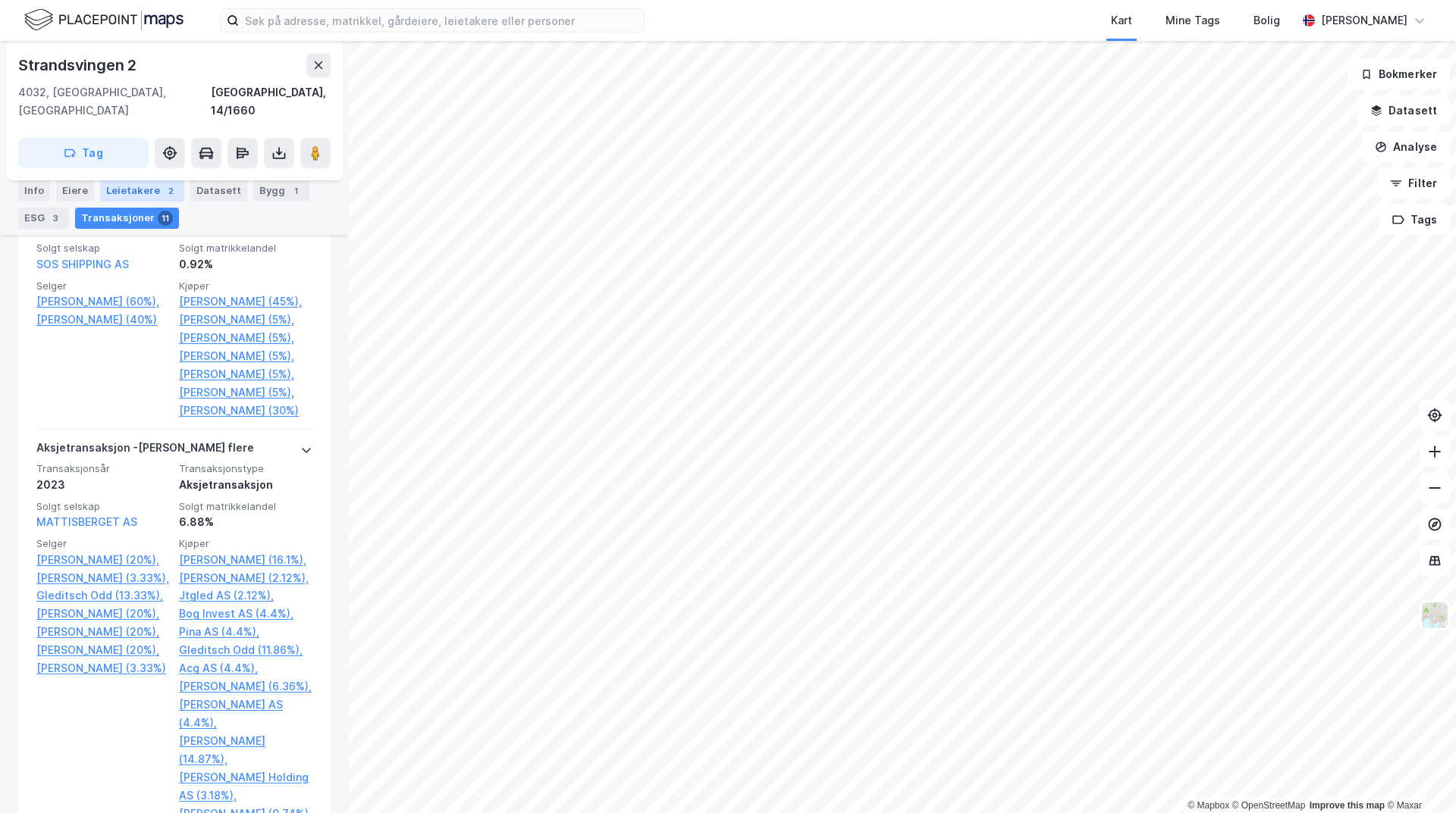
click at [141, 185] on div "Leietakere 2" at bounding box center [142, 191] width 84 height 21
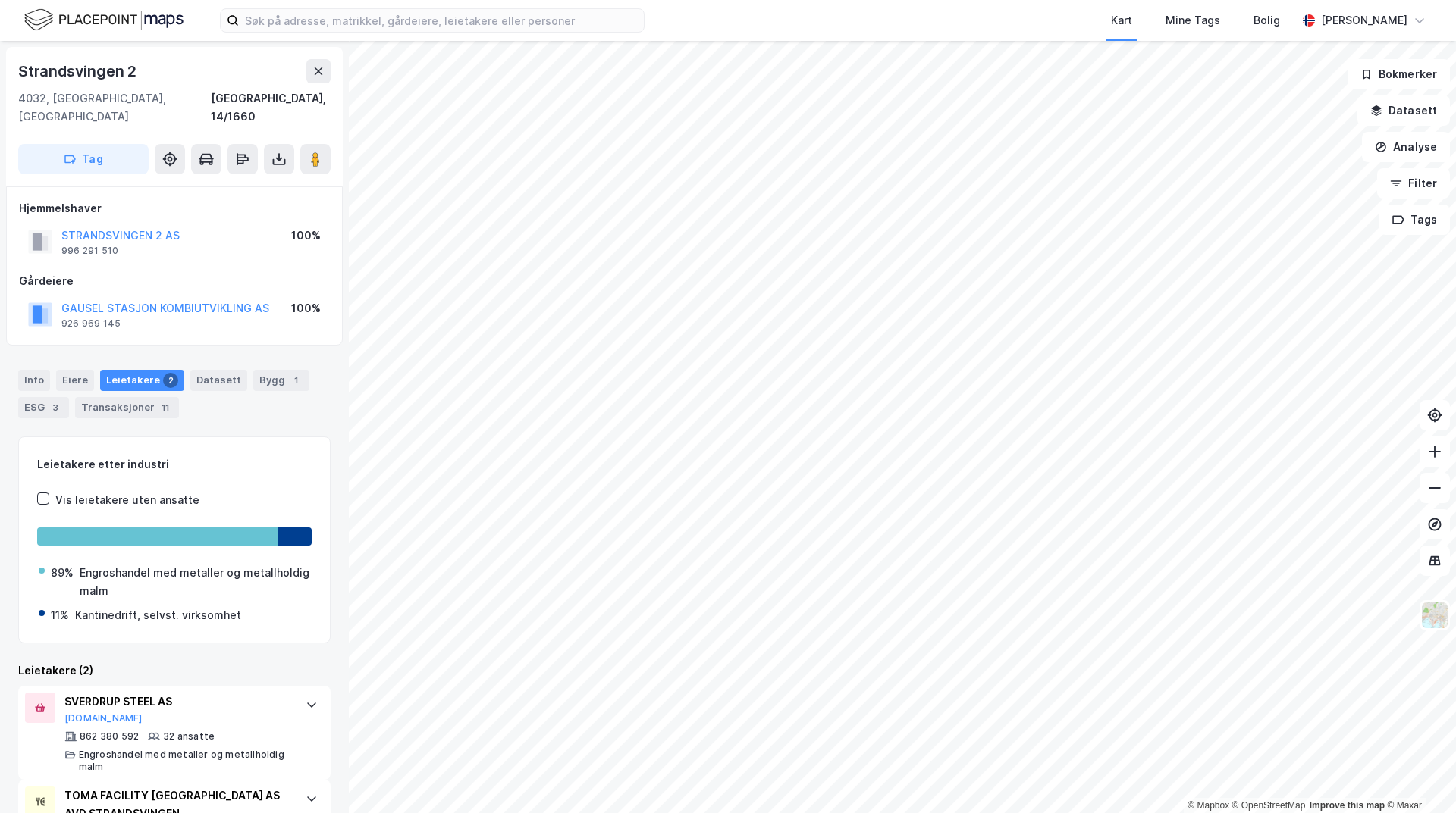
scroll to position [67, 0]
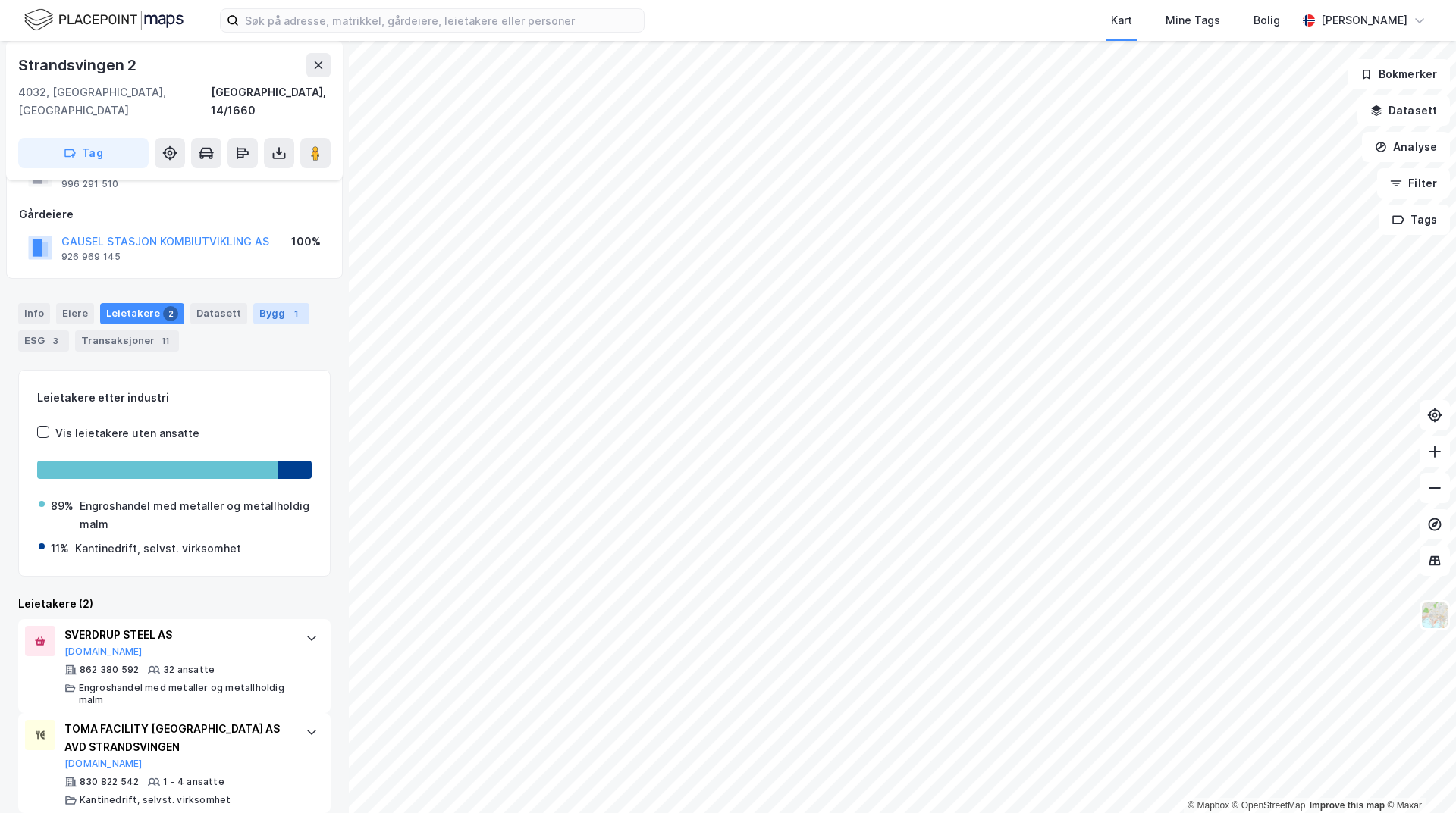
click at [254, 303] on div "Bygg 1" at bounding box center [282, 313] width 56 height 21
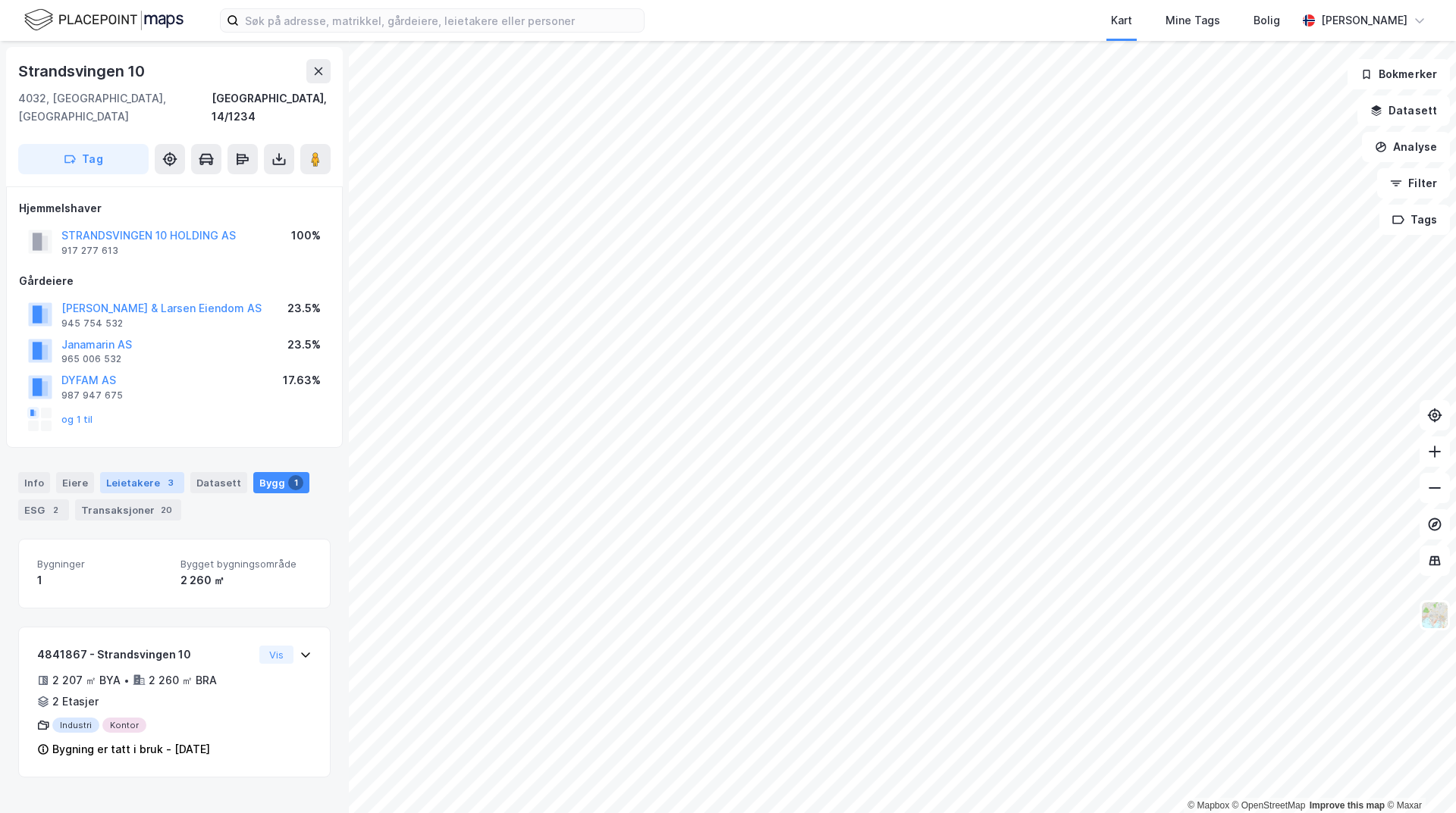
click at [145, 473] on div "Leietakere 3" at bounding box center [142, 483] width 84 height 21
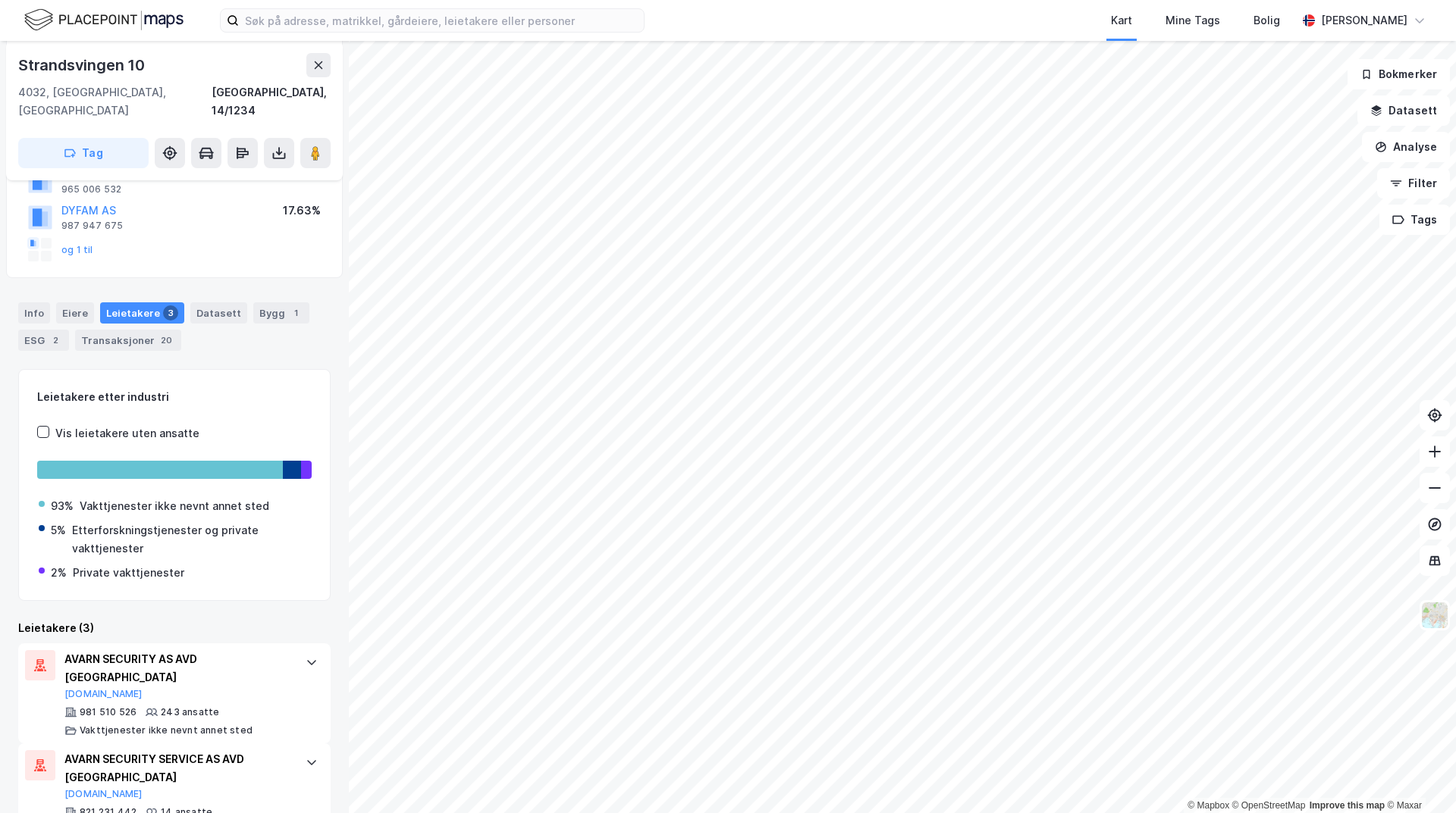
scroll to position [67, 0]
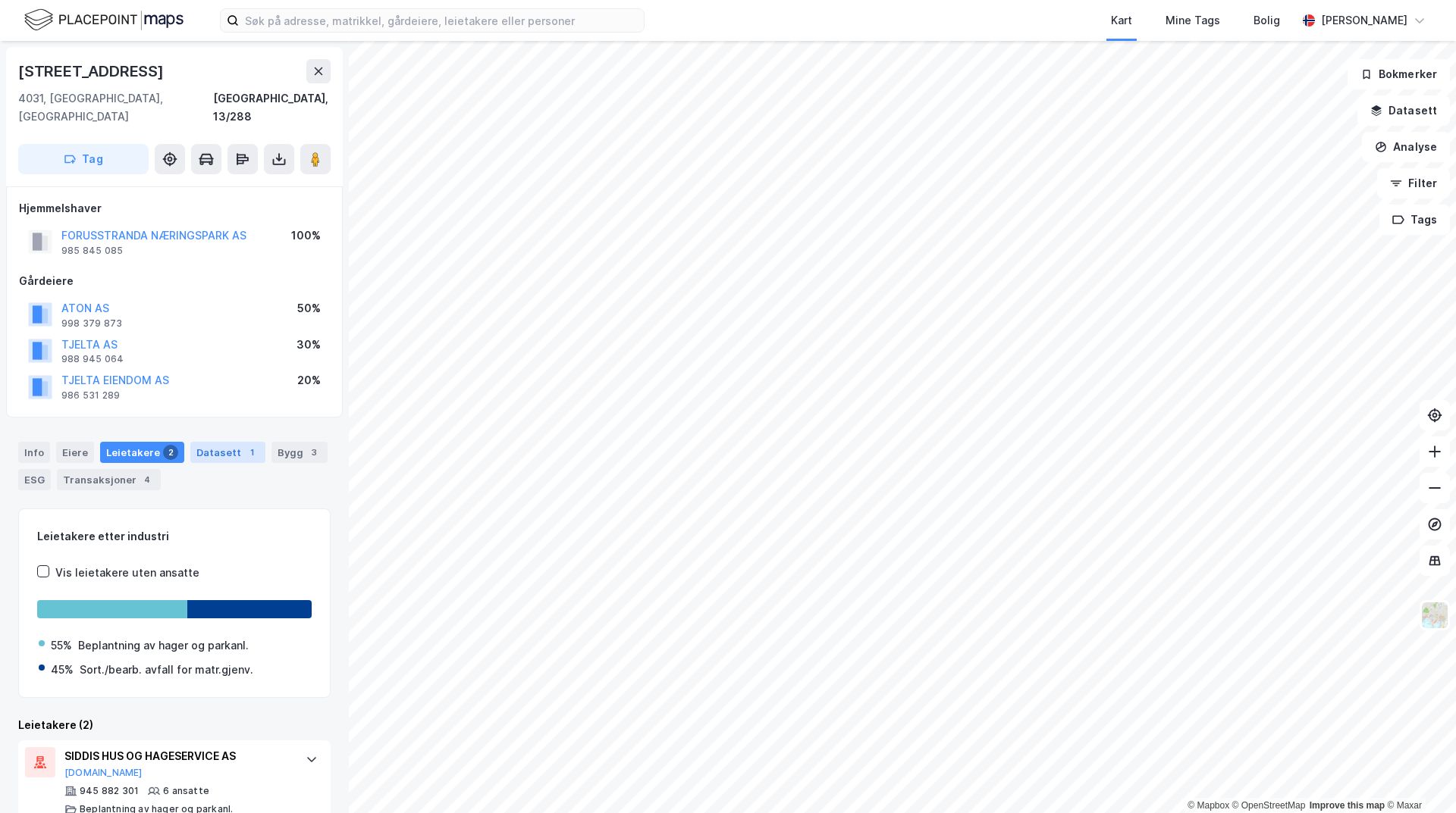
click at [217, 442] on div "Datasett 1" at bounding box center [228, 452] width 75 height 21
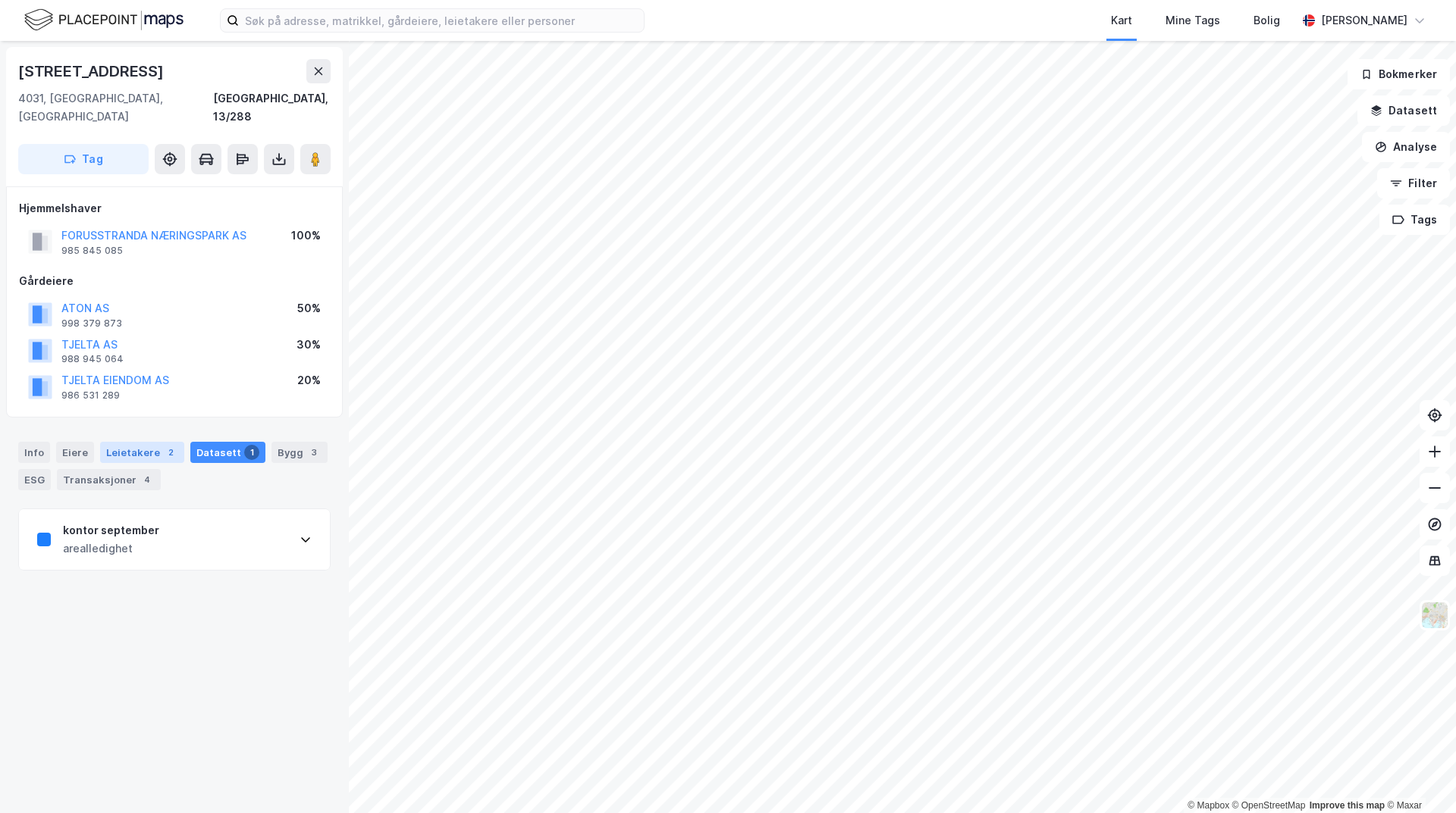
click at [105, 442] on div "Leietakere 2" at bounding box center [142, 452] width 84 height 21
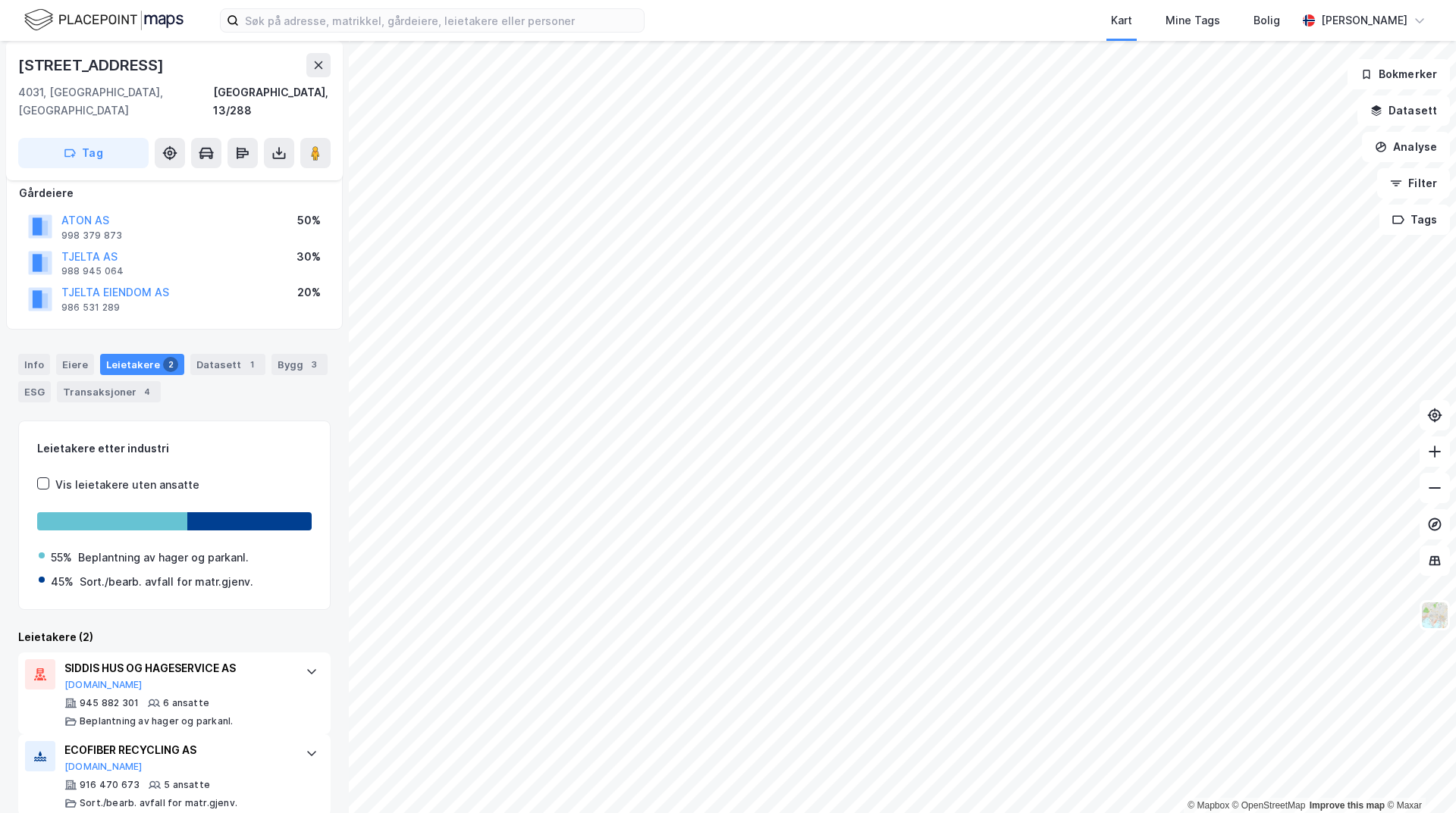
scroll to position [91, 0]
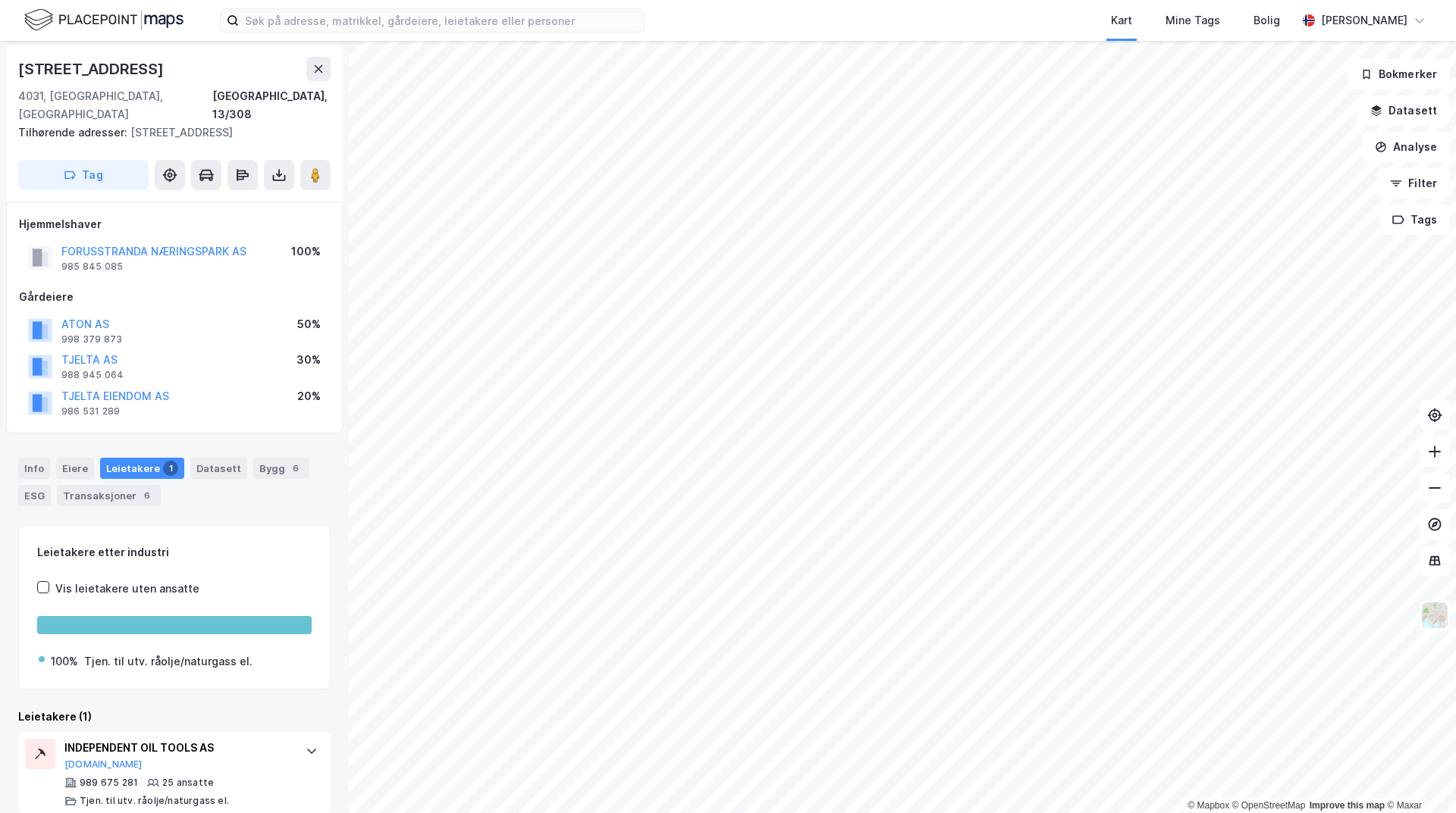
scroll to position [3, 0]
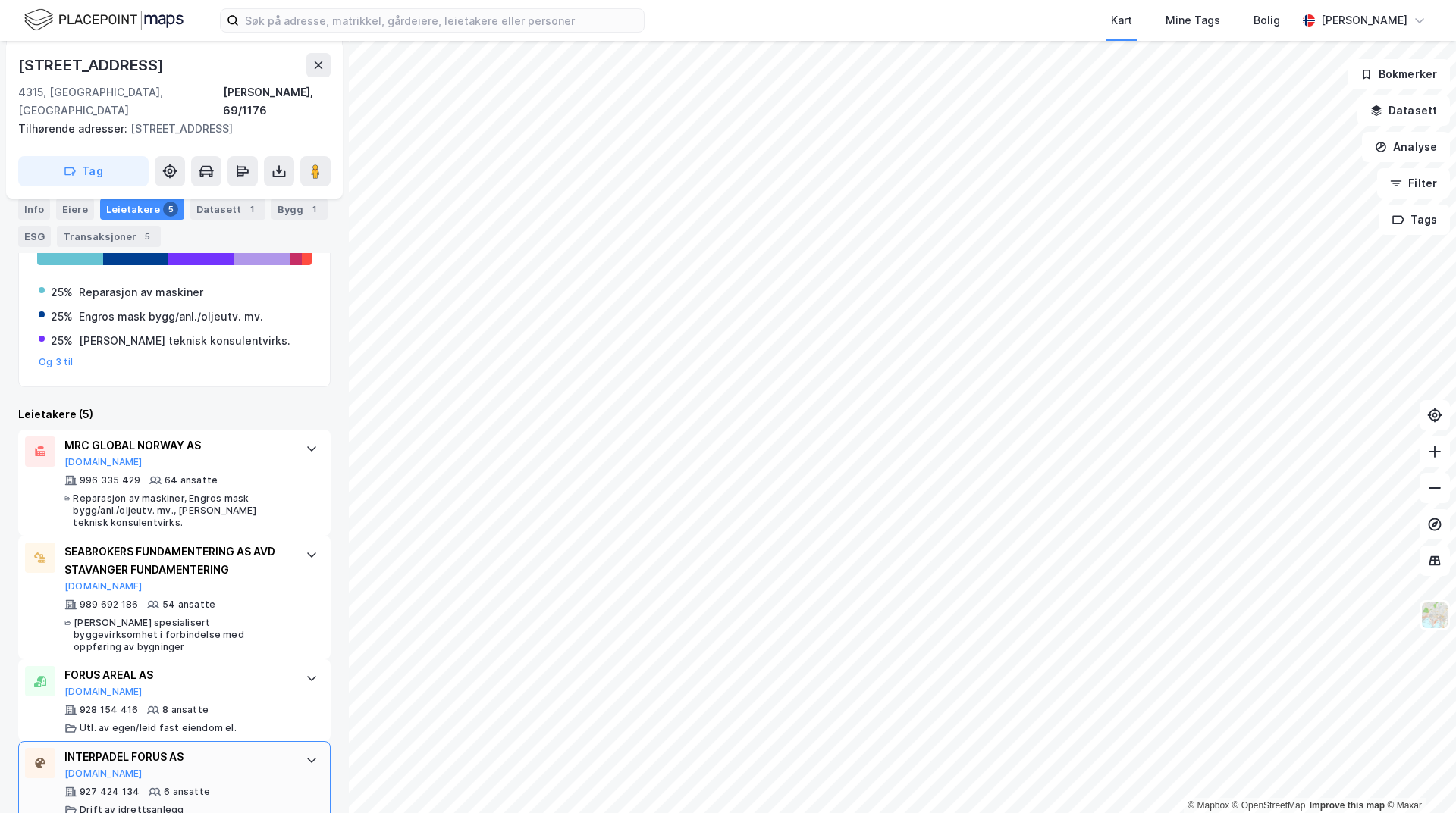
scroll to position [379, 0]
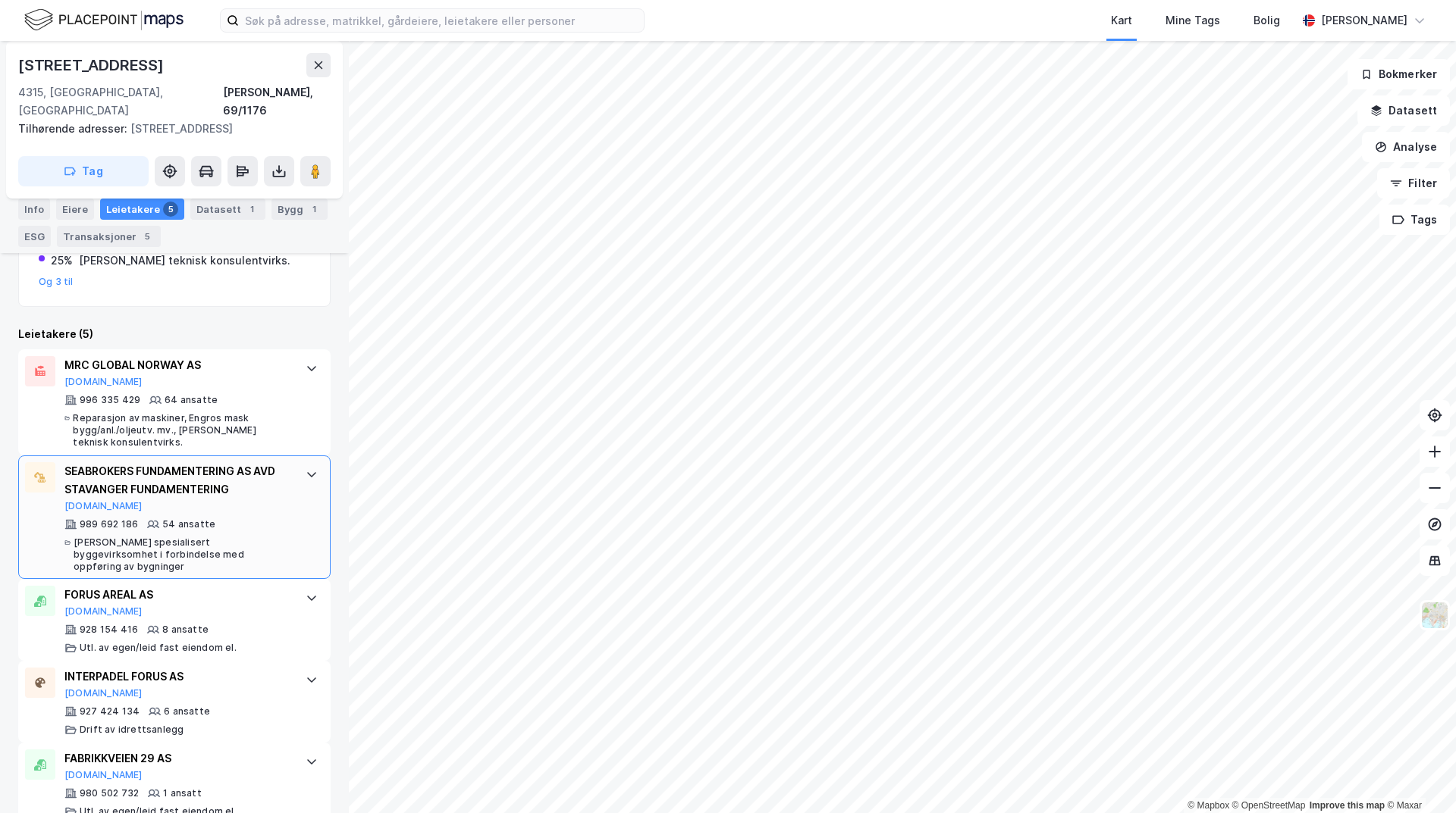
click at [249, 464] on div "SEABROKERS FUNDAMENTERING AS AVD STAVANGER FUNDAMENTERING" at bounding box center [177, 480] width 226 height 36
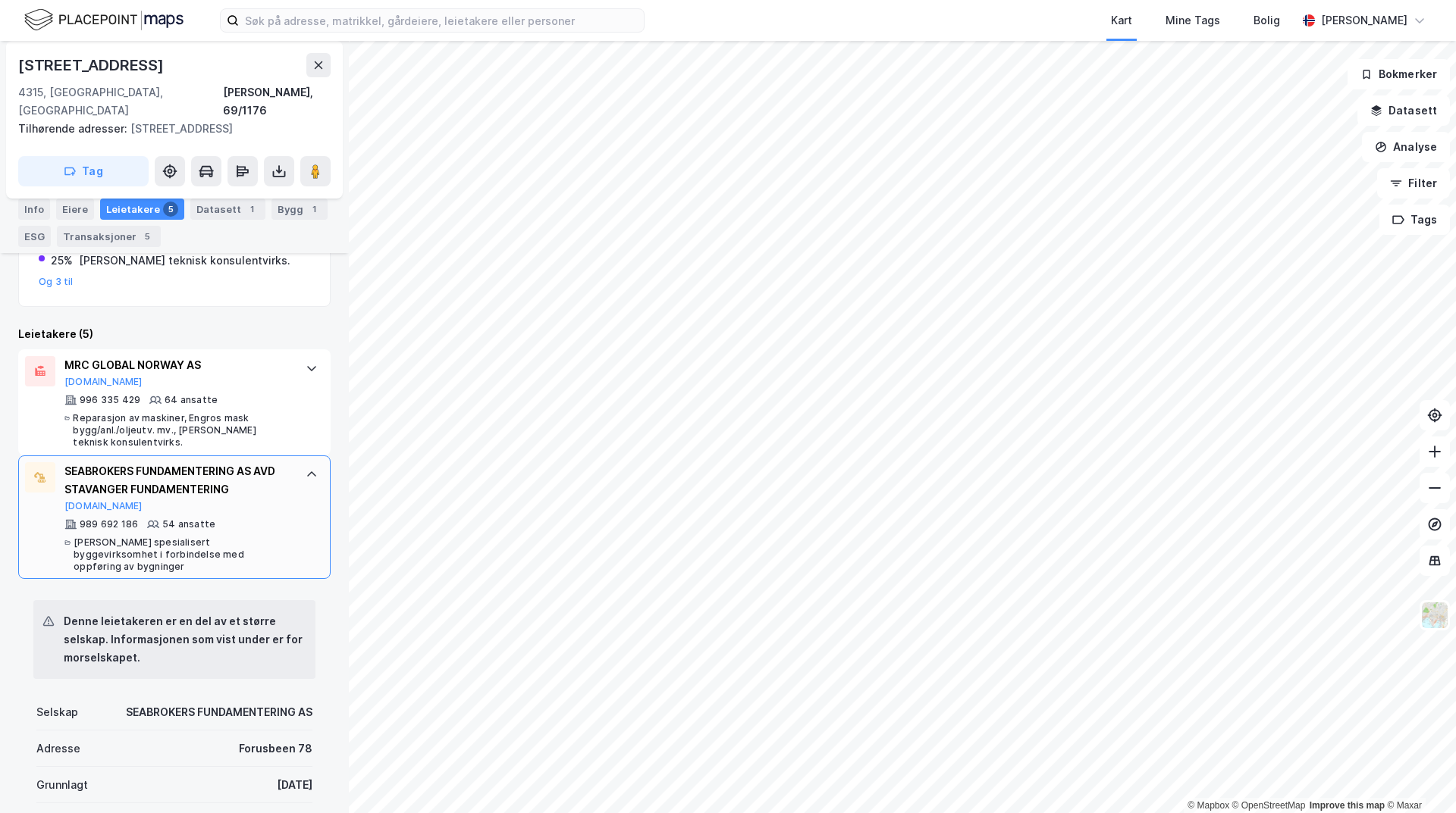
click at [229, 464] on div "SEABROKERS FUNDAMENTERING AS AVD STAVANGER FUNDAMENTERING" at bounding box center [177, 480] width 226 height 36
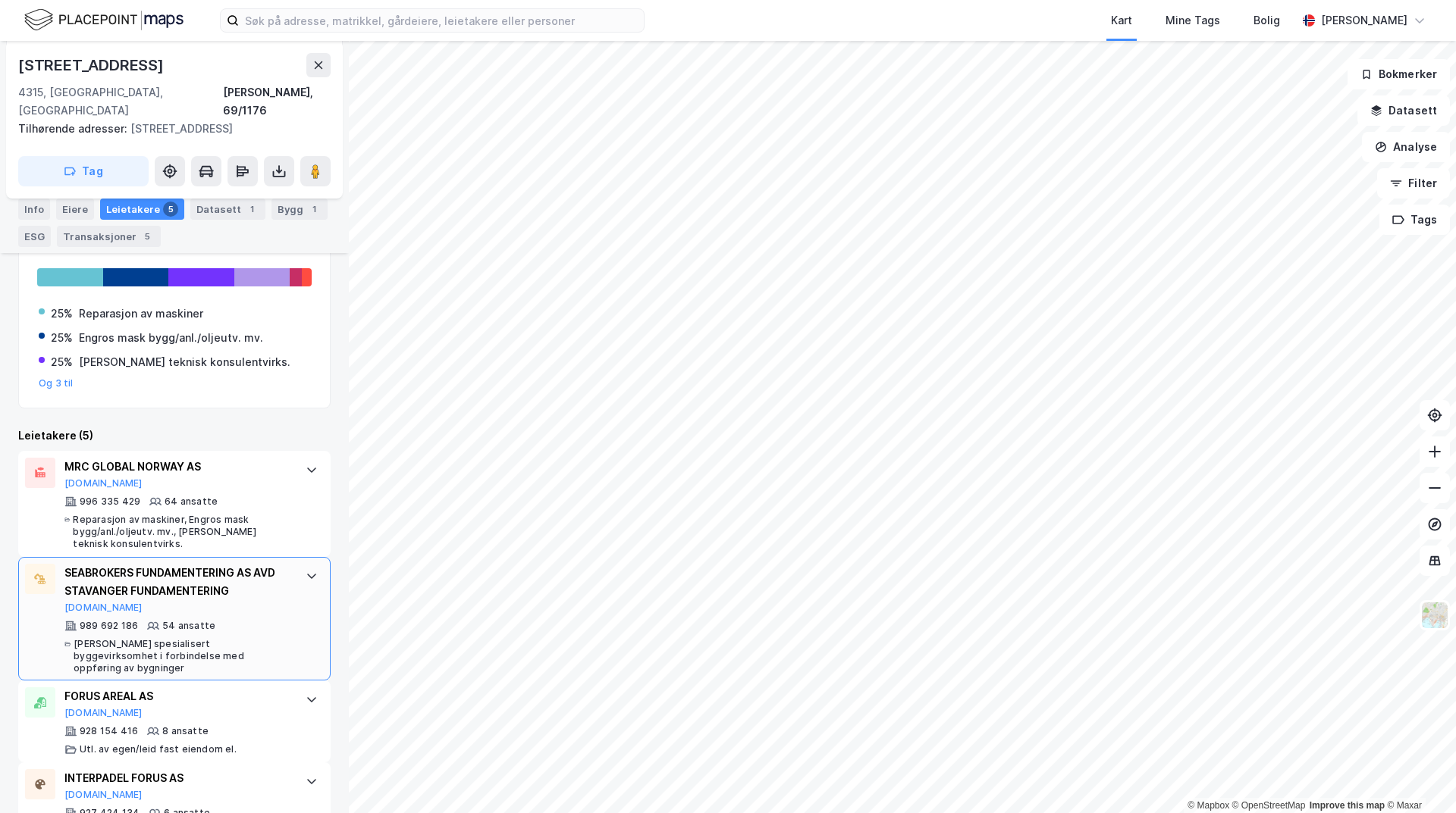
scroll to position [303, 0]
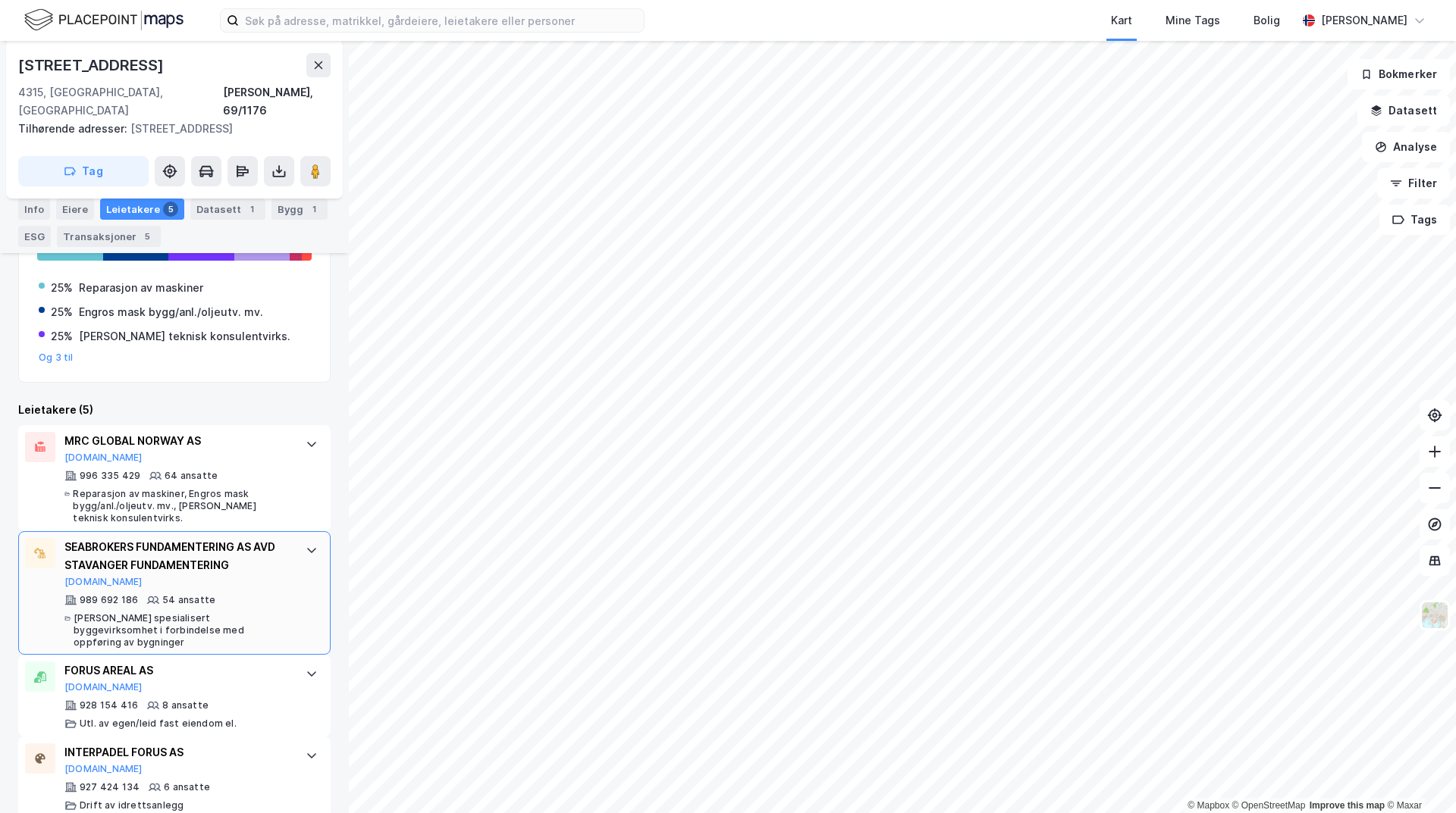
click at [218, 542] on div "SEABROKERS FUNDAMENTERING AS AVD STAVANGER FUNDAMENTERING" at bounding box center [177, 556] width 226 height 36
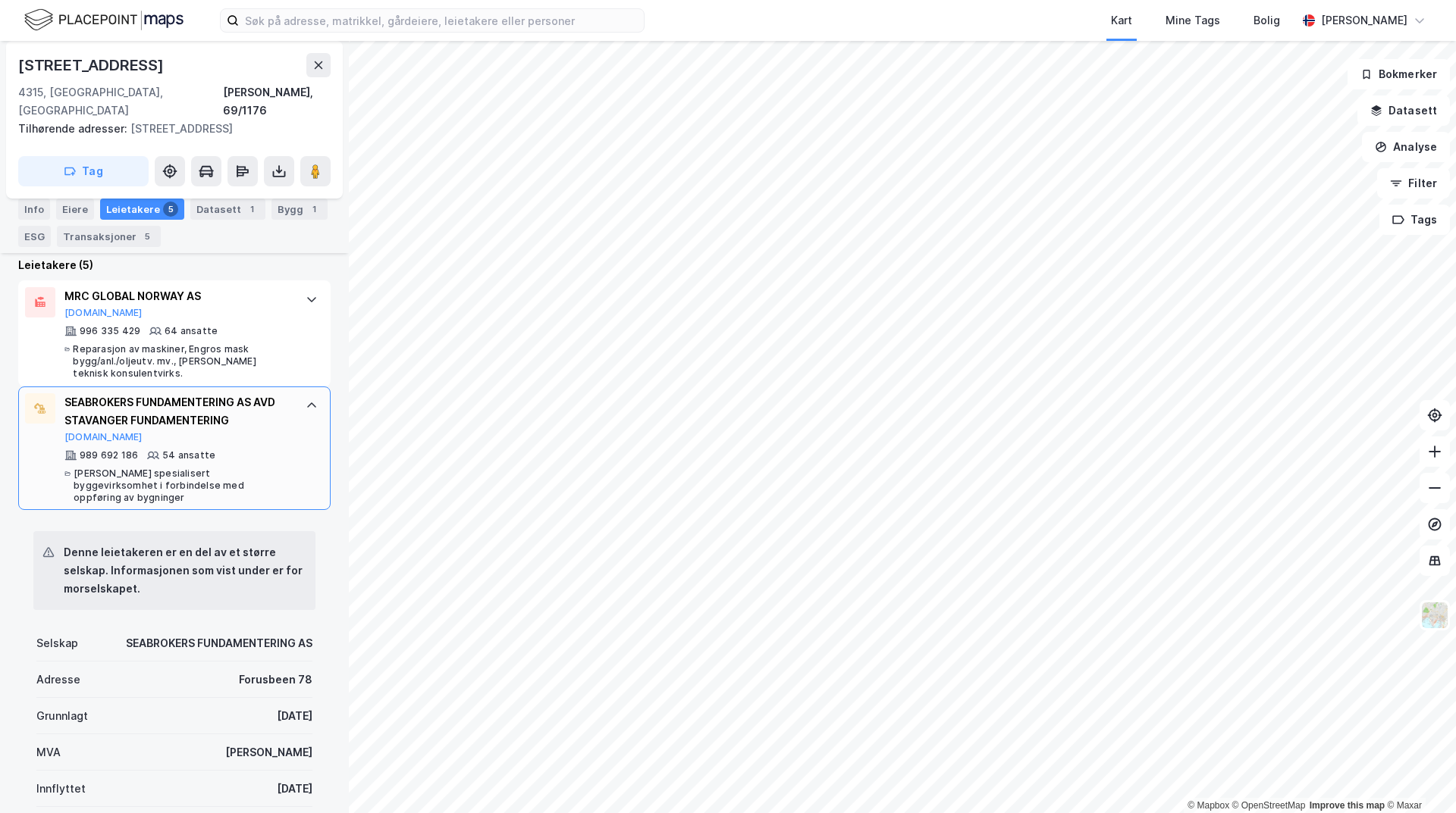
scroll to position [455, 0]
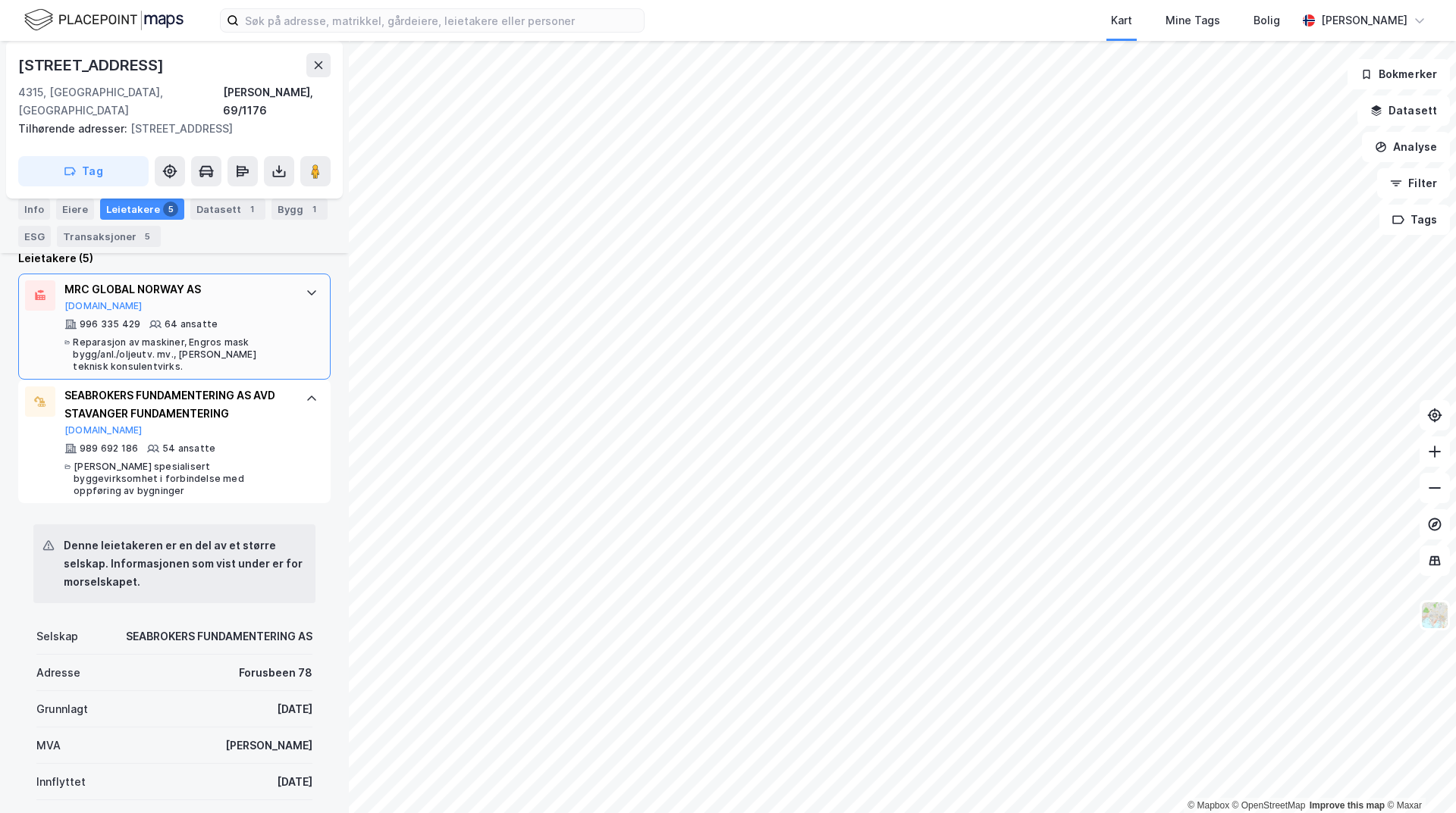
click at [119, 282] on div "MRC GLOBAL NORWAY AS [DOMAIN_NAME]" at bounding box center [177, 296] width 226 height 32
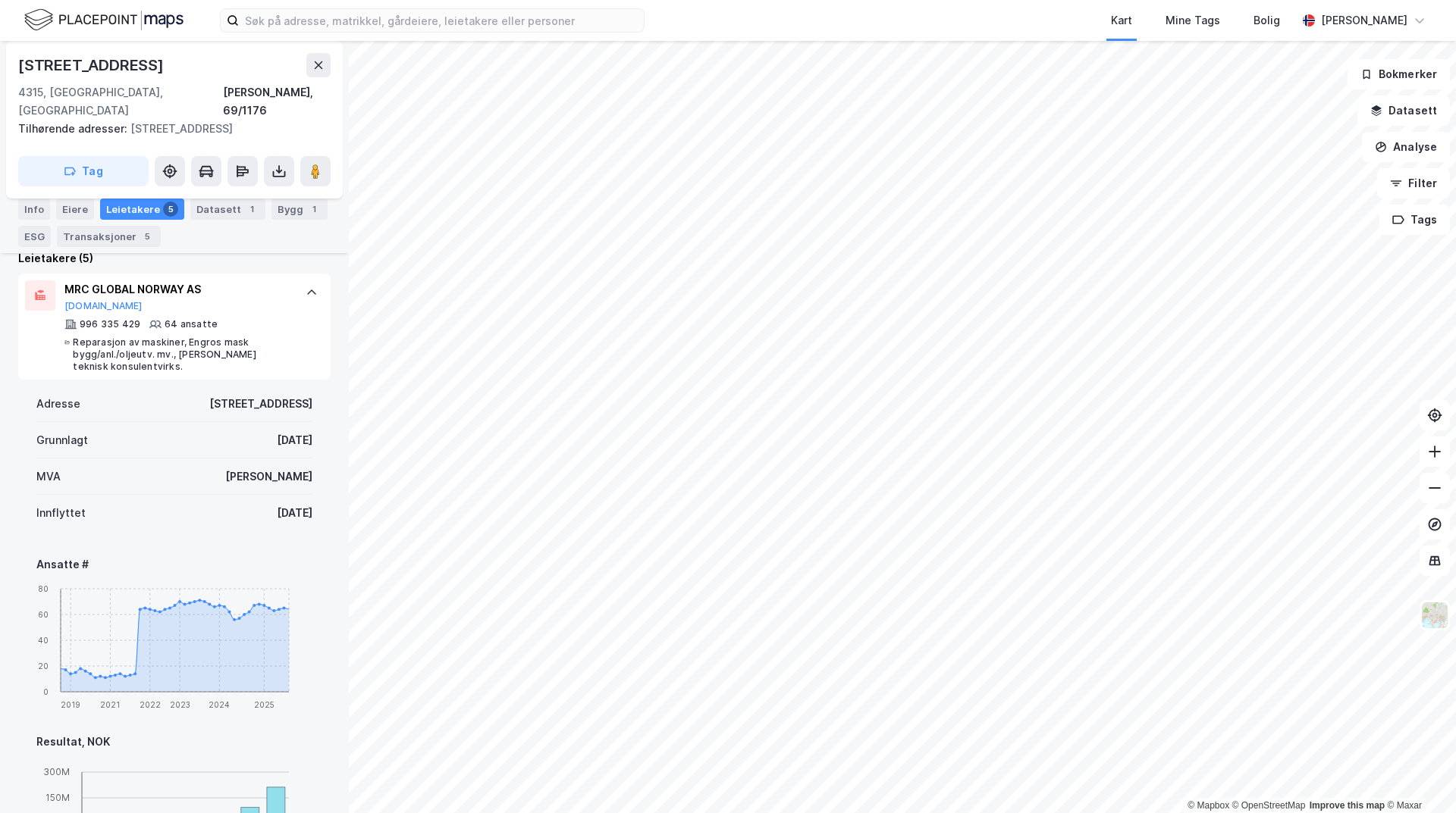
click at [371, 420] on div "© Mapbox © OpenStreetMap Improve this map © Maxar [STREET_ADDRESS] Tilhørende a…" at bounding box center [728, 427] width 1456 height 773
drag, startPoint x: 266, startPoint y: 429, endPoint x: 284, endPoint y: 470, distance: 44.8
click at [277, 432] on div "[DATE]" at bounding box center [295, 441] width 35 height 19
drag, startPoint x: 245, startPoint y: 492, endPoint x: 302, endPoint y: 495, distance: 57.1
click at [302, 495] on div "Adresse [STREET_ADDRESS] [DATE] MVA Ja Innflyttet [DATE] Ansatte # 2019 2021 20…" at bounding box center [174, 765] width 312 height 773
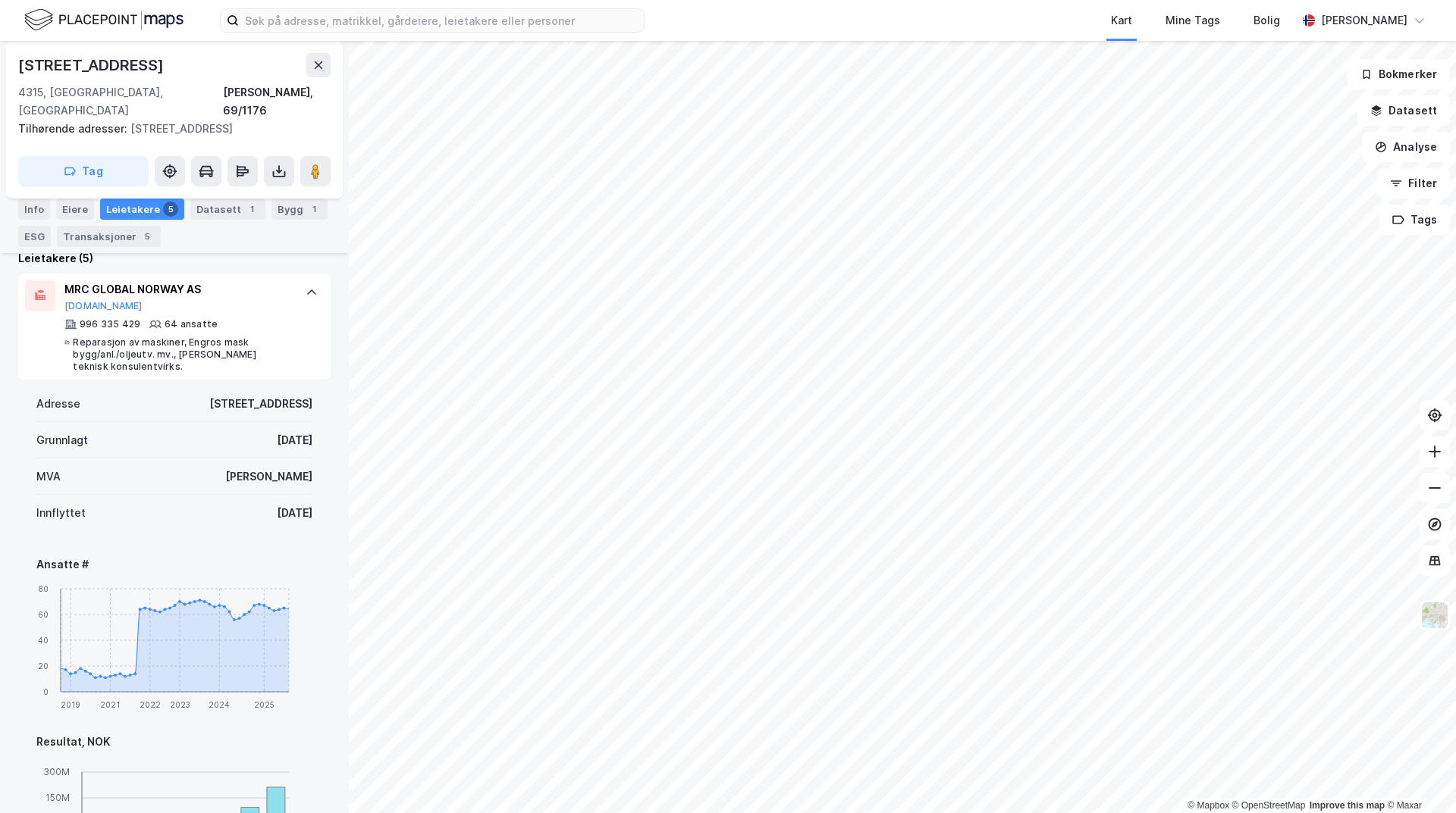
click at [214, 501] on div "Innflyttet [DATE]" at bounding box center [174, 513] width 276 height 36
drag, startPoint x: 237, startPoint y: 505, endPoint x: 307, endPoint y: 503, distance: 70.0
click at [307, 503] on div "Adresse [STREET_ADDRESS] [DATE] MVA Ja Innflyttet [DATE] Ansatte # 2019 2021 20…" at bounding box center [174, 765] width 312 height 773
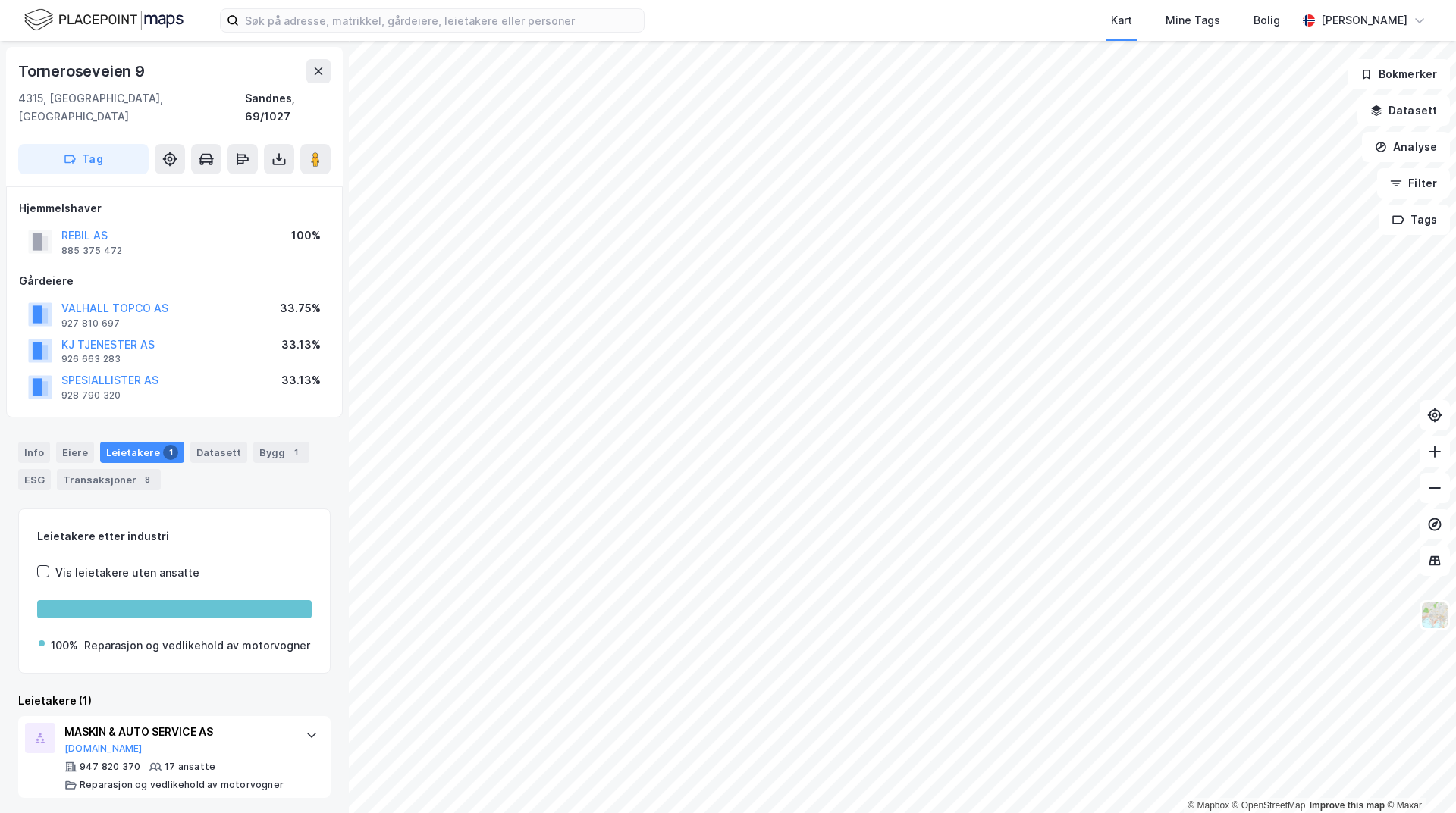
scroll to position [3, 0]
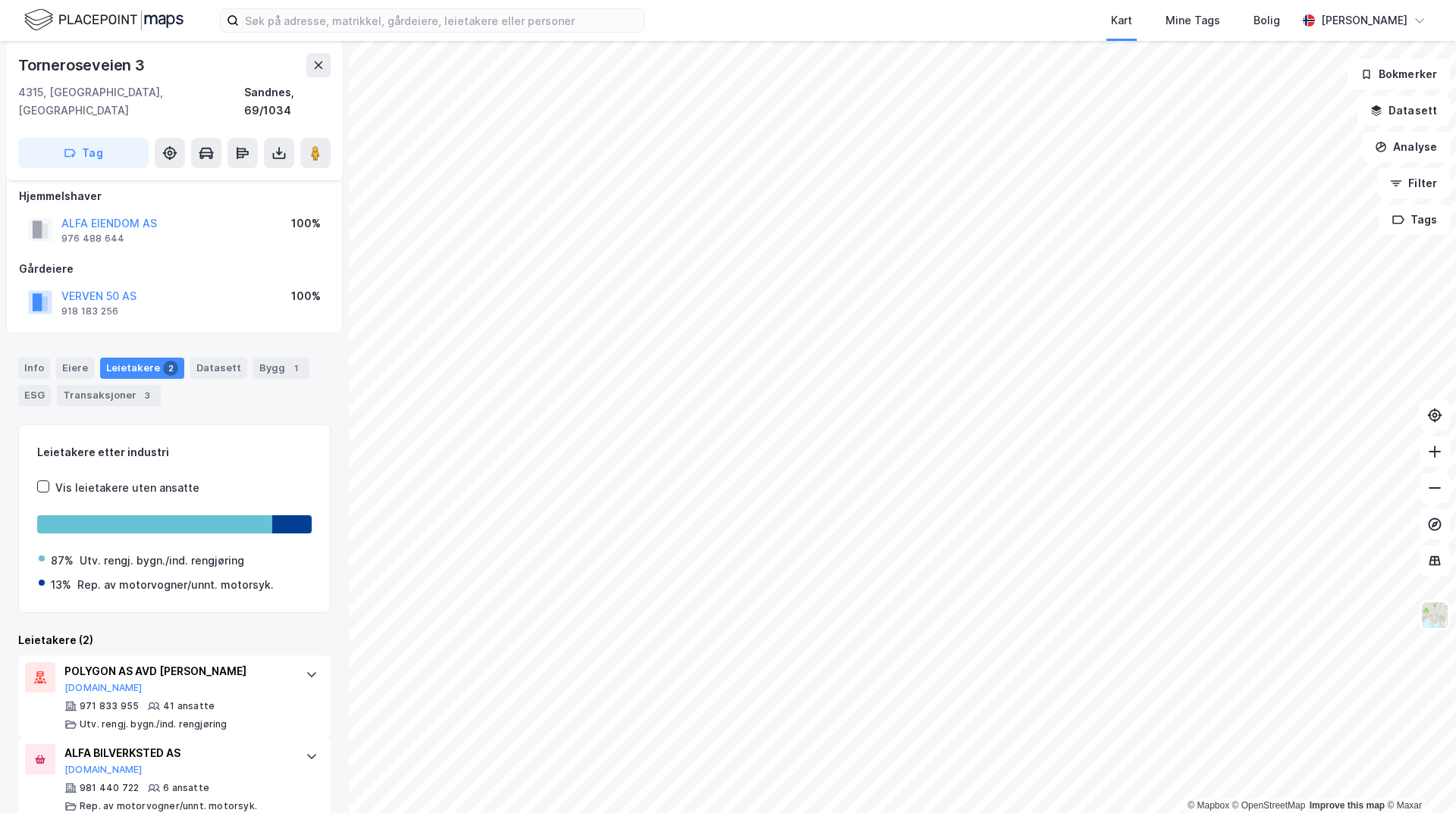
scroll to position [19, 0]
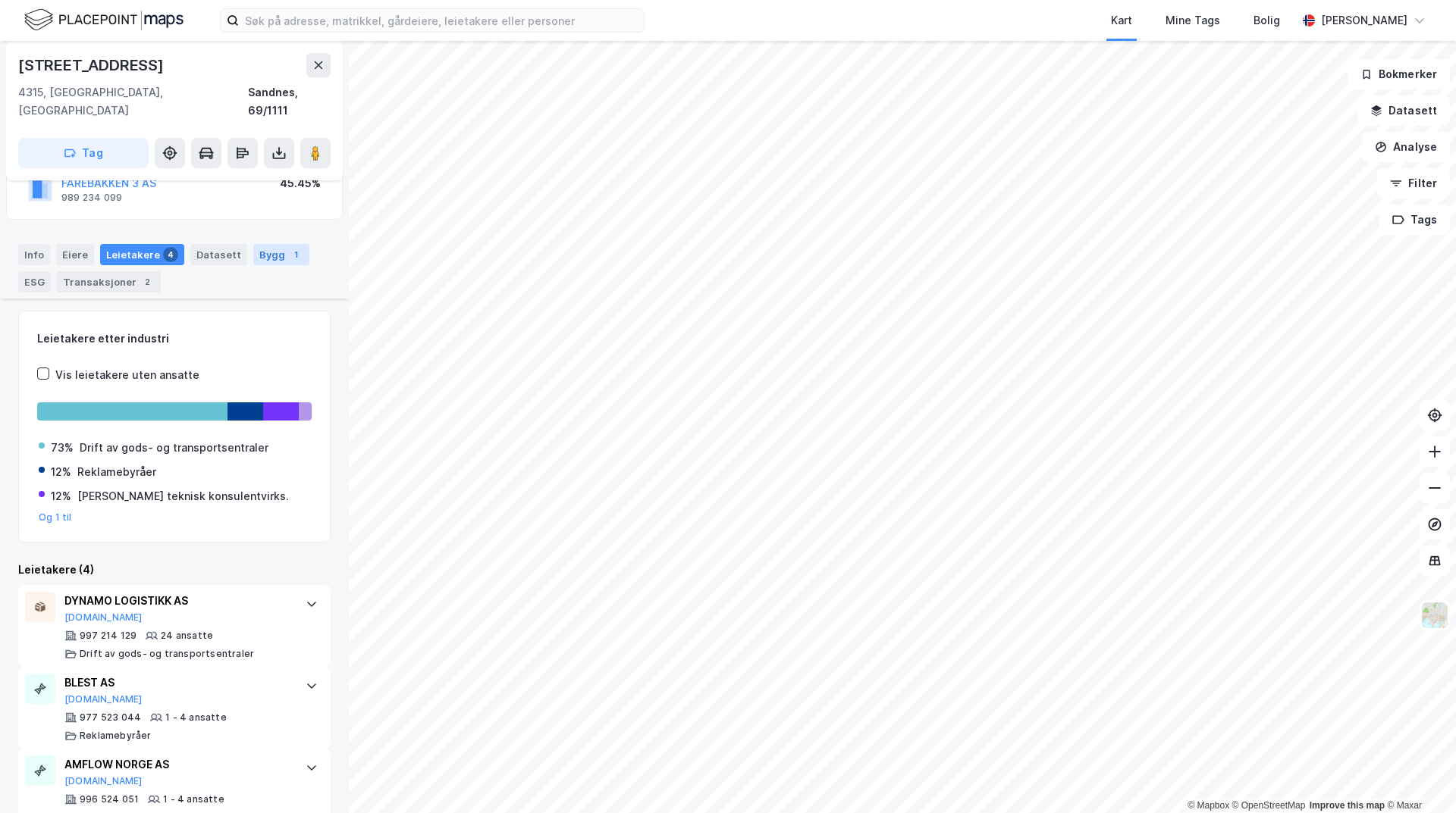
scroll to position [261, 0]
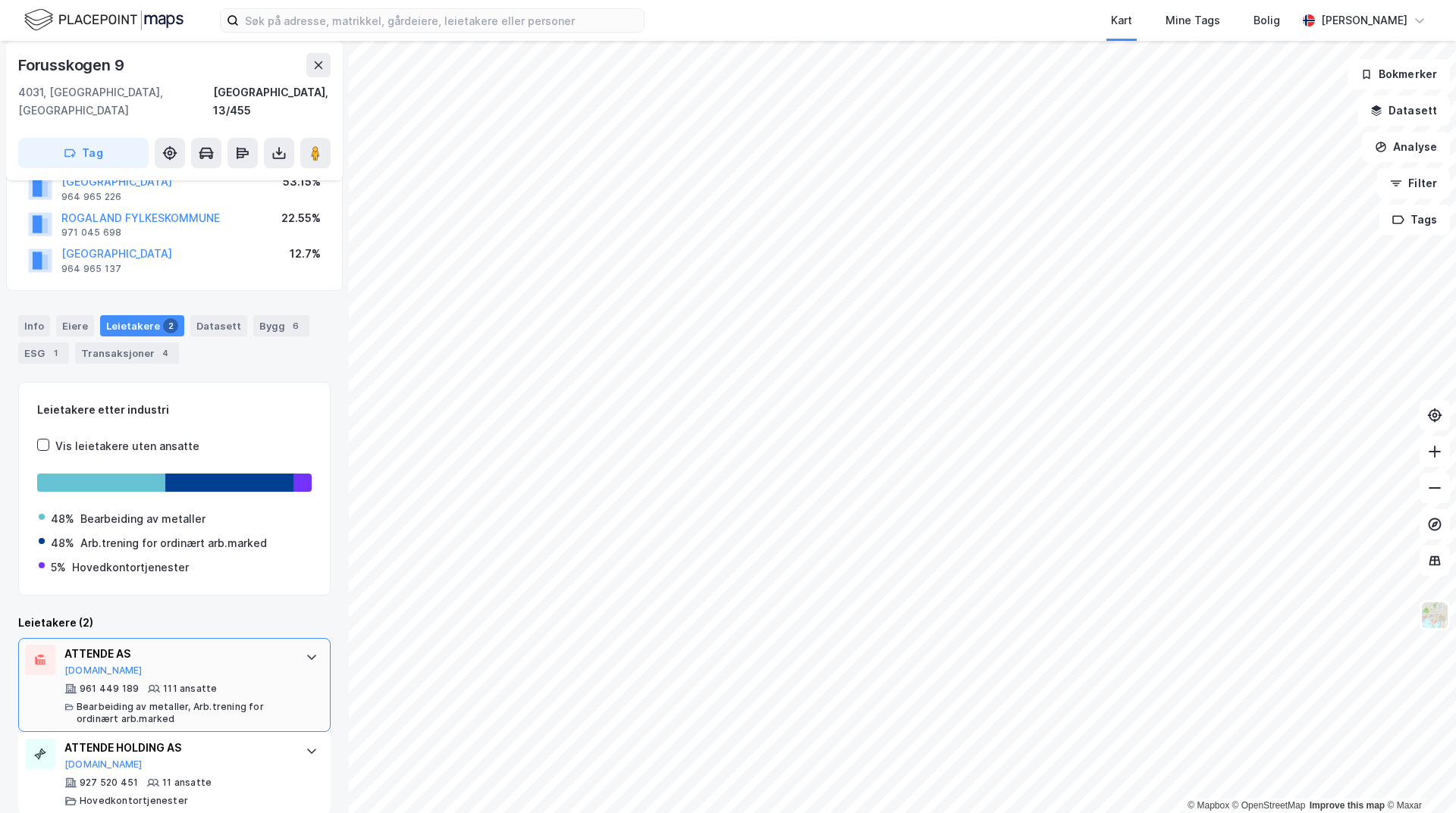
scroll to position [128, 0]
click at [41, 314] on div "Info" at bounding box center [35, 324] width 32 height 21
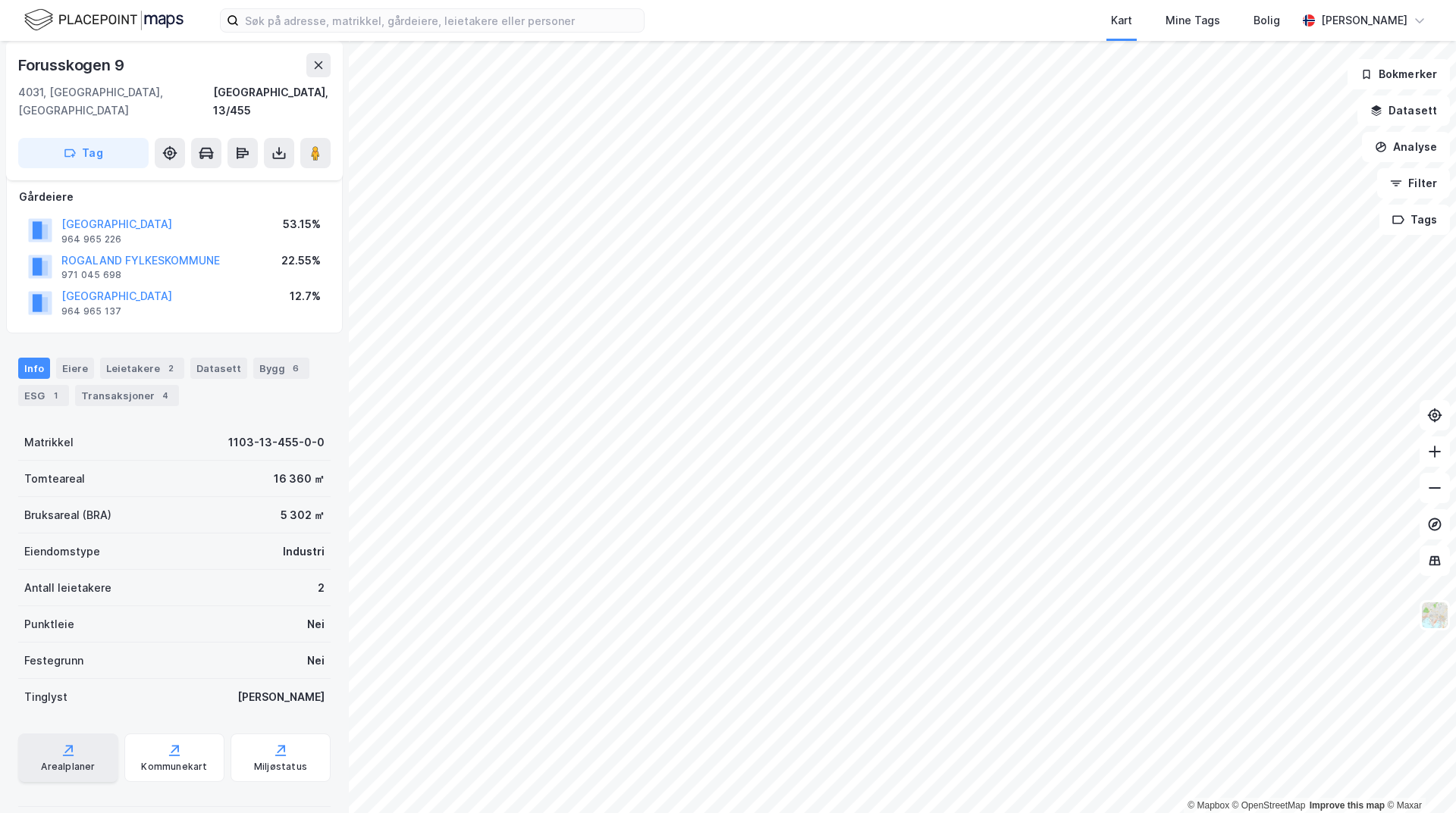
click at [64, 755] on icon at bounding box center [67, 756] width 10 height 2
click at [158, 739] on div "Kommunekart" at bounding box center [173, 758] width 100 height 48
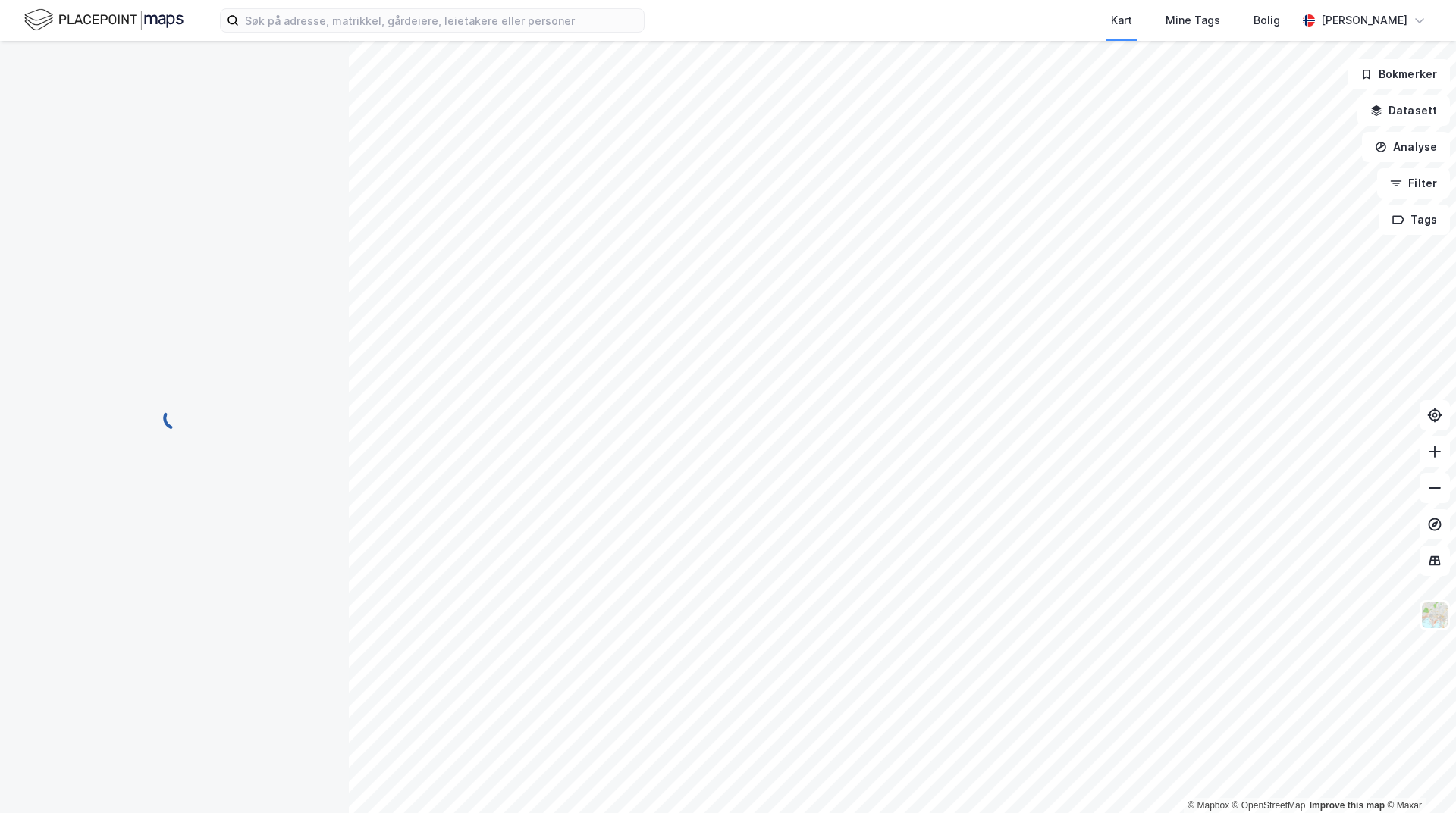
scroll to position [84, 0]
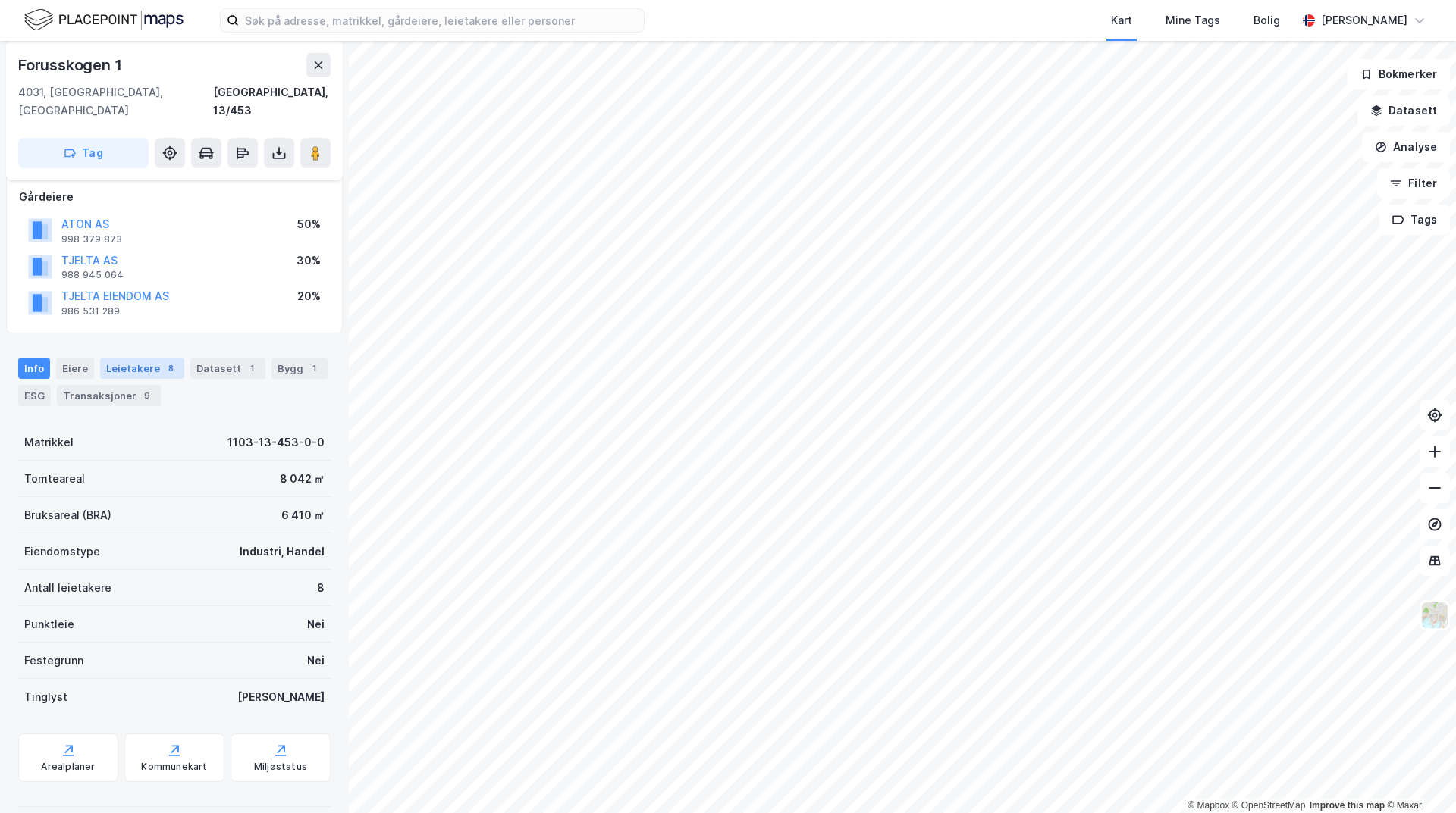
click at [132, 358] on div "Leietakere 8" at bounding box center [142, 368] width 84 height 21
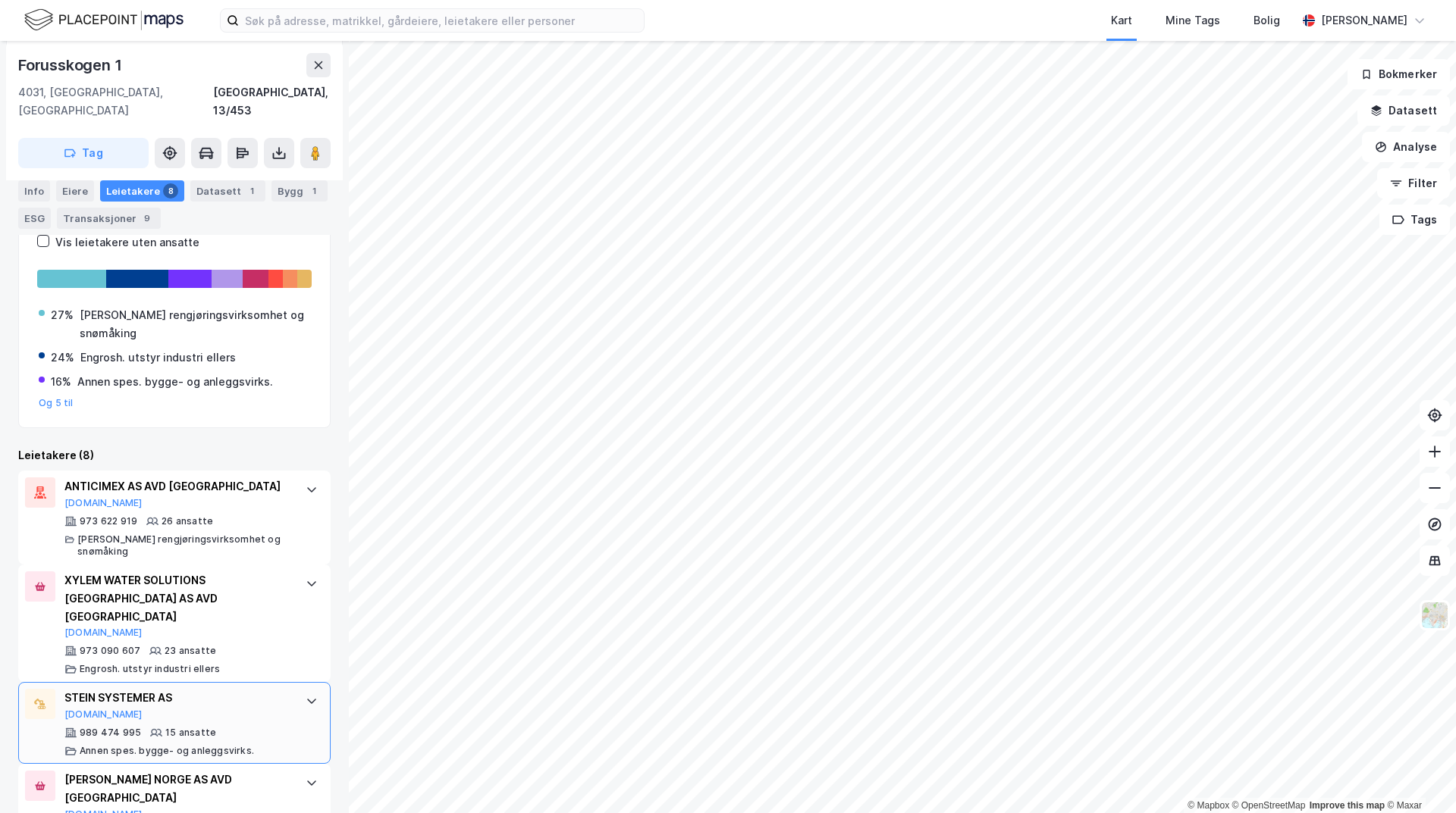
scroll to position [455, 0]
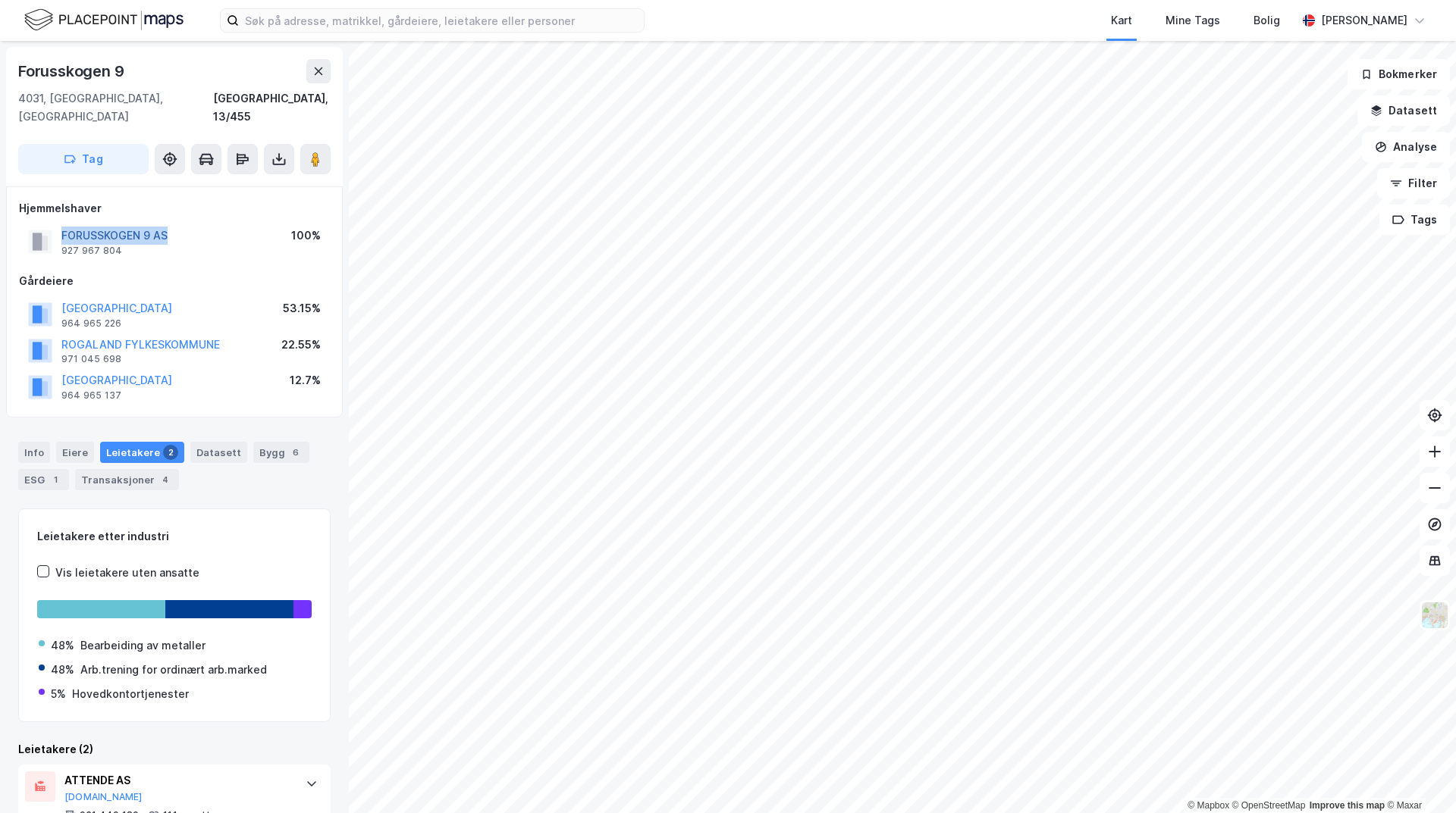
drag, startPoint x: 182, startPoint y: 213, endPoint x: 62, endPoint y: 213, distance: 120.0
click at [62, 224] on div "FORUSSKOGEN 9 AS 927 967 804 100%" at bounding box center [173, 241] width 311 height 36
click at [124, 469] on div "Transaksjoner 4" at bounding box center [126, 479] width 104 height 21
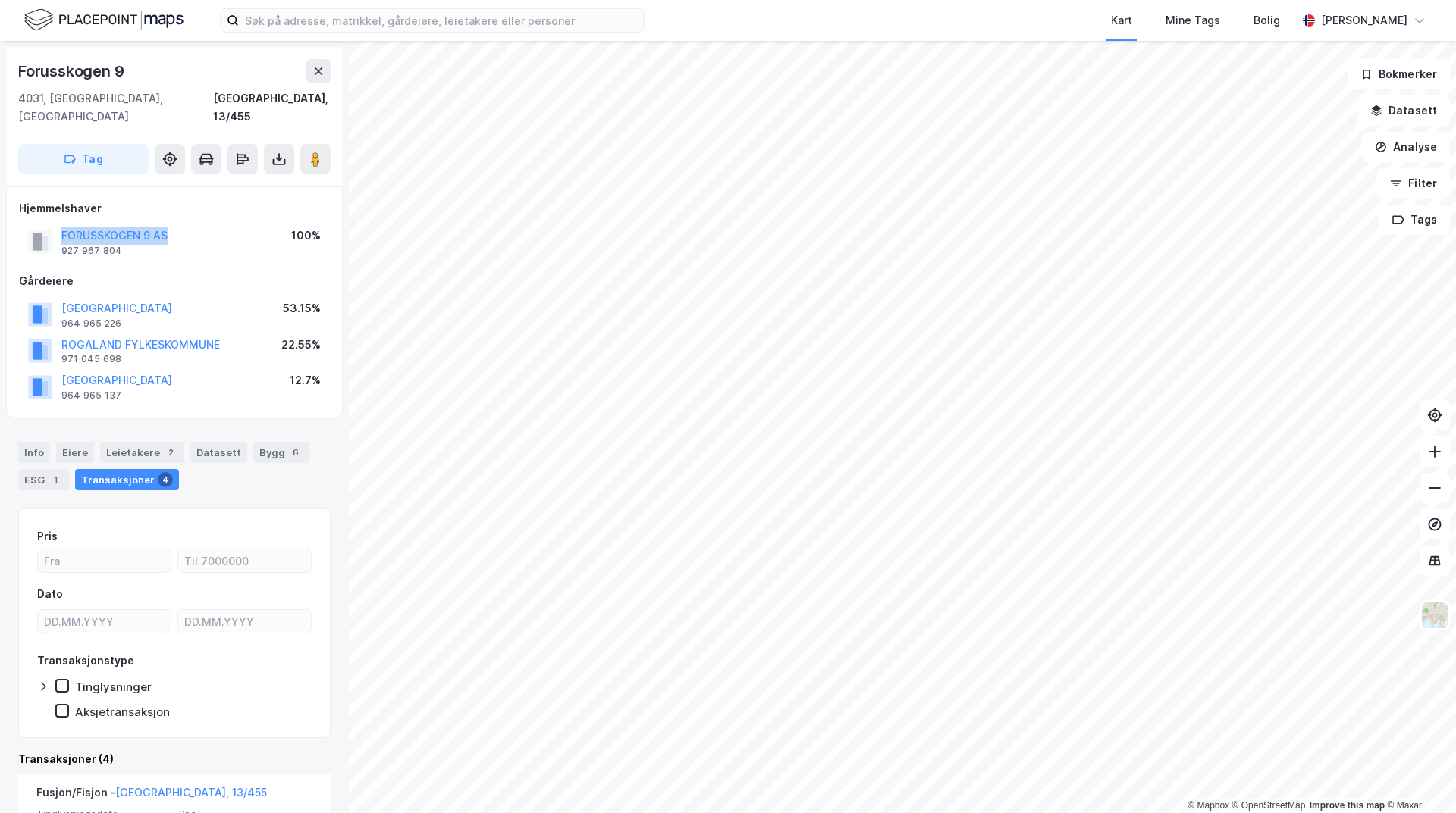
drag, startPoint x: 182, startPoint y: 209, endPoint x: 54, endPoint y: 214, distance: 128.1
click at [54, 224] on div "FORUSSKOGEN 9 AS 927 967 804 100%" at bounding box center [173, 241] width 311 height 36
copy button "FORUSSKOGEN 9 AS"
click at [128, 442] on div "Leietakere 2" at bounding box center [142, 452] width 84 height 21
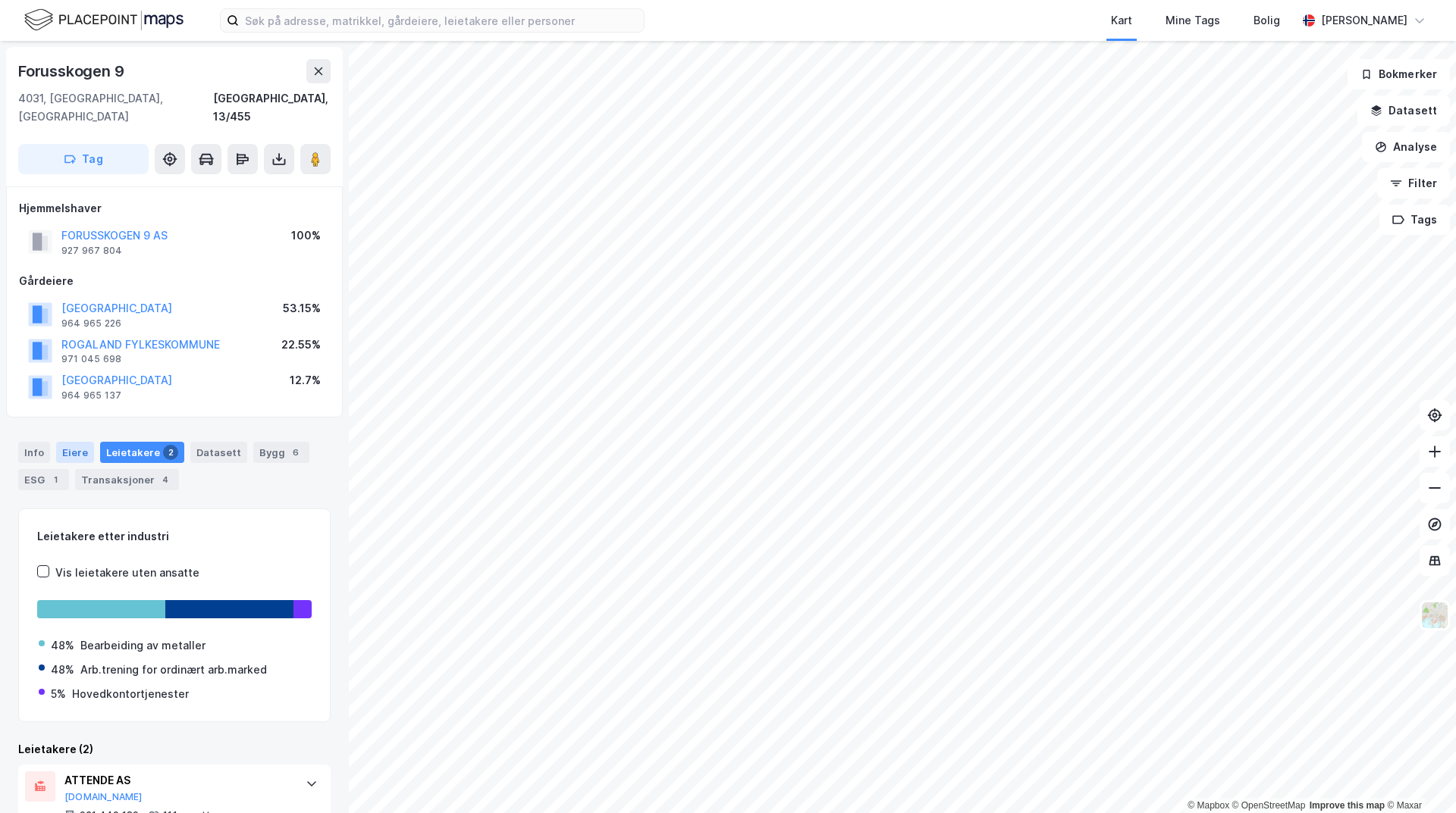
click at [71, 442] on div "Eiere" at bounding box center [75, 452] width 38 height 21
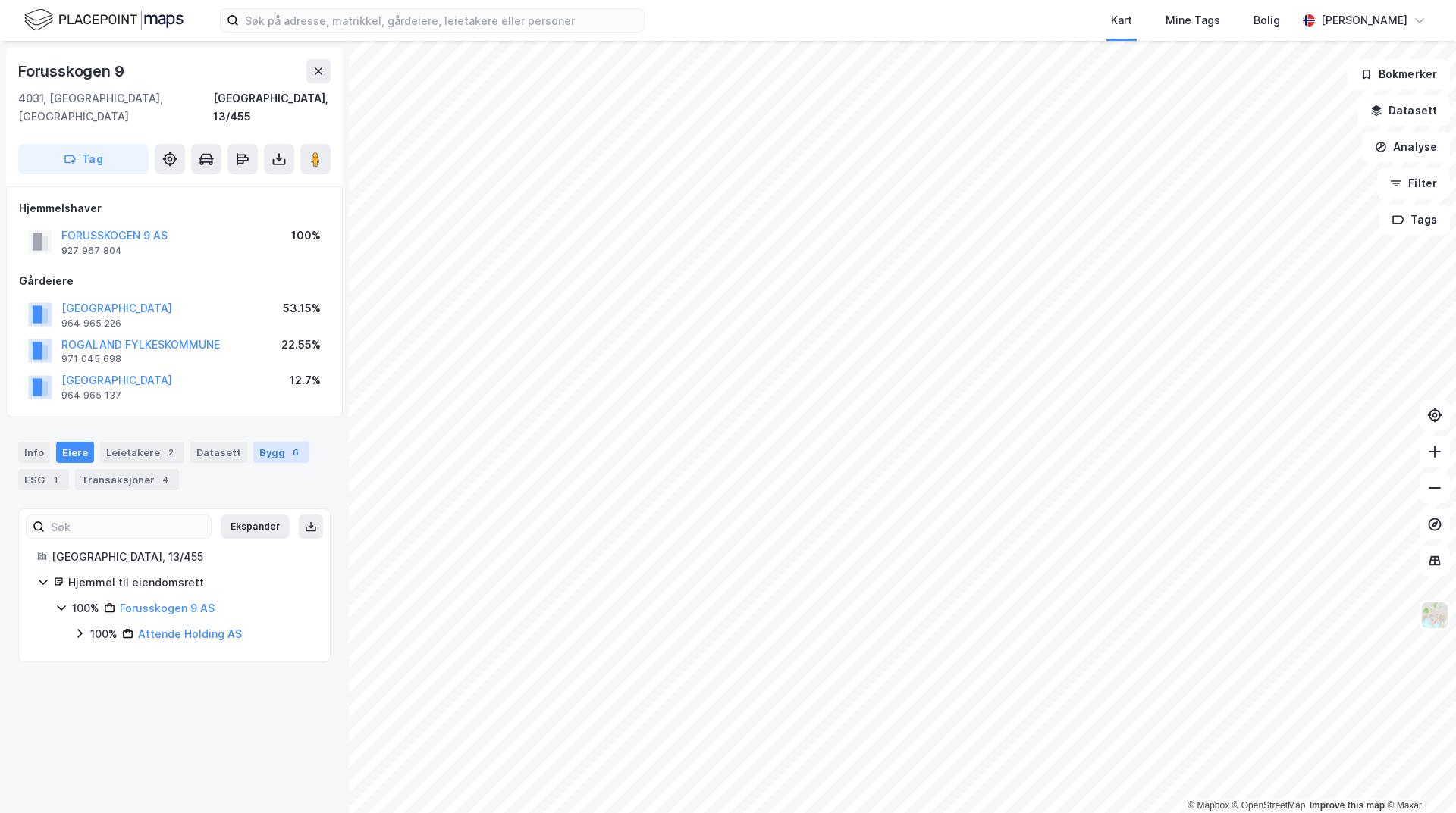
click at [288, 445] on div "6" at bounding box center [296, 452] width 15 height 15
